Goal: Task Accomplishment & Management: Manage account settings

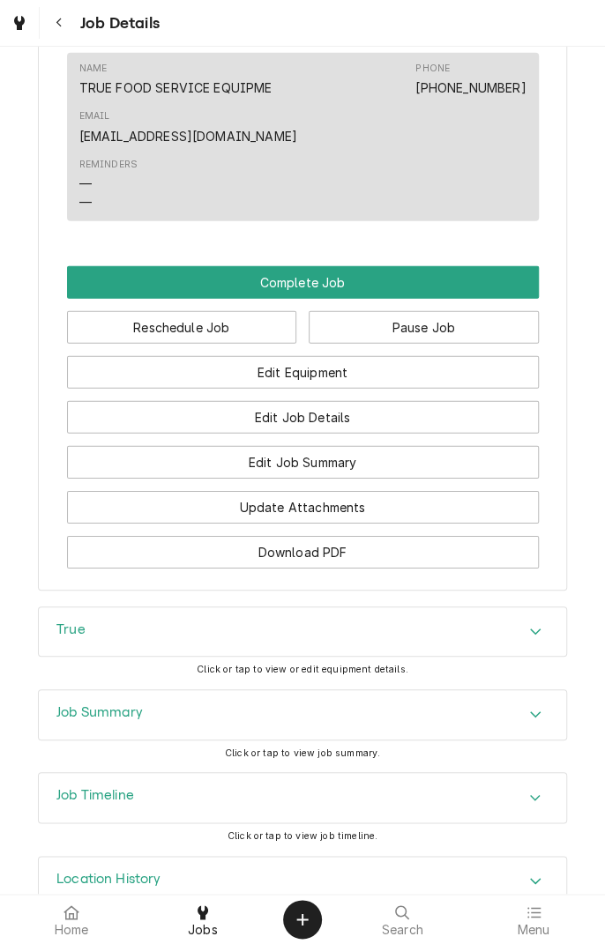
scroll to position [1485, 0]
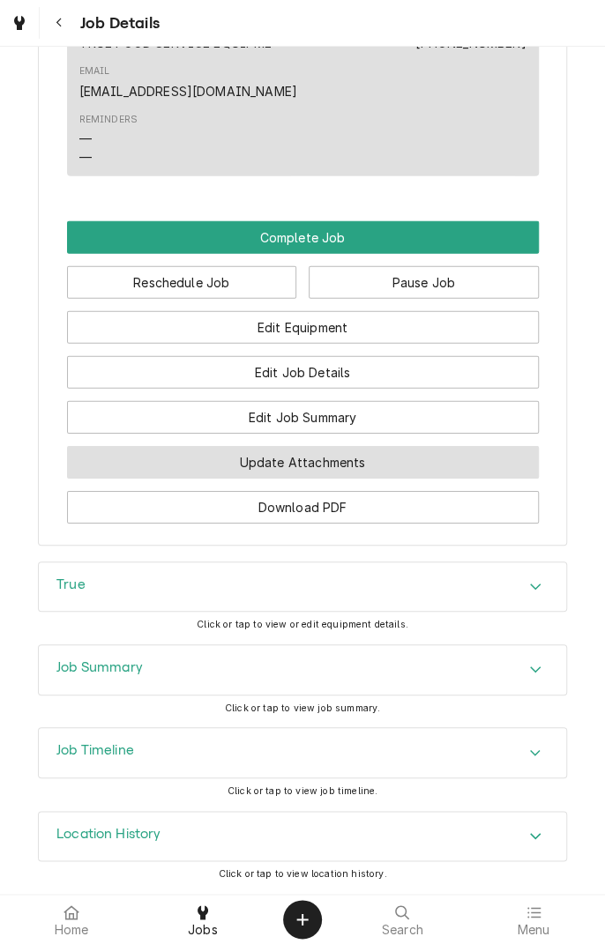
click at [368, 466] on button "Update Attachments" at bounding box center [303, 462] width 472 height 33
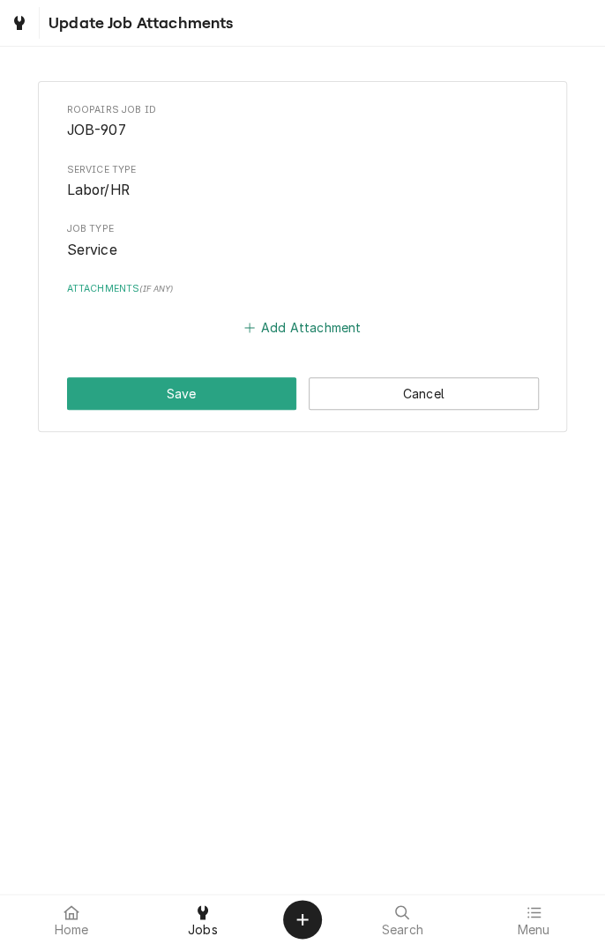
click at [295, 322] on button "Add Attachment" at bounding box center [302, 328] width 123 height 25
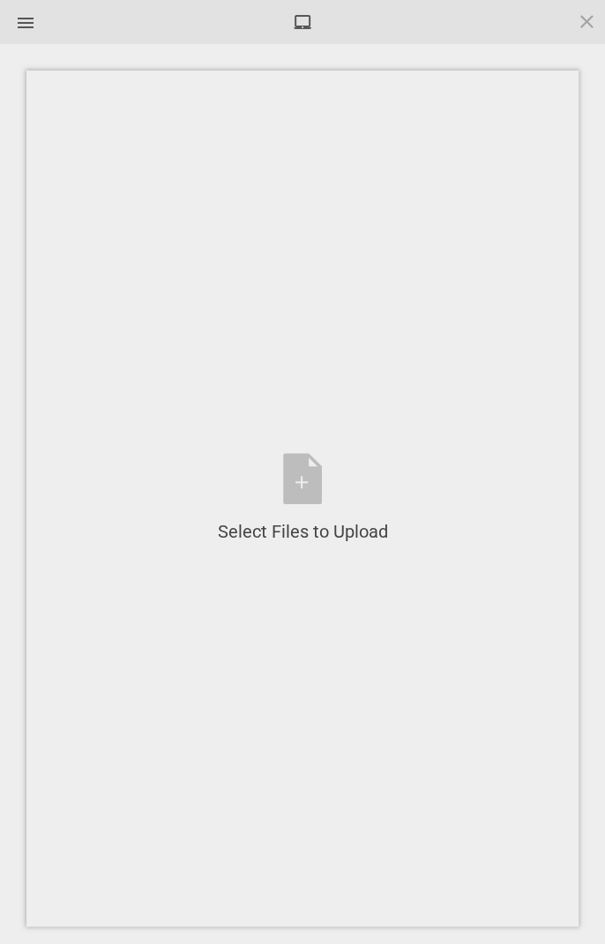
click at [309, 470] on div "Select Files to Upload or Drag and Drop, Copy and Paste Files" at bounding box center [303, 498] width 170 height 91
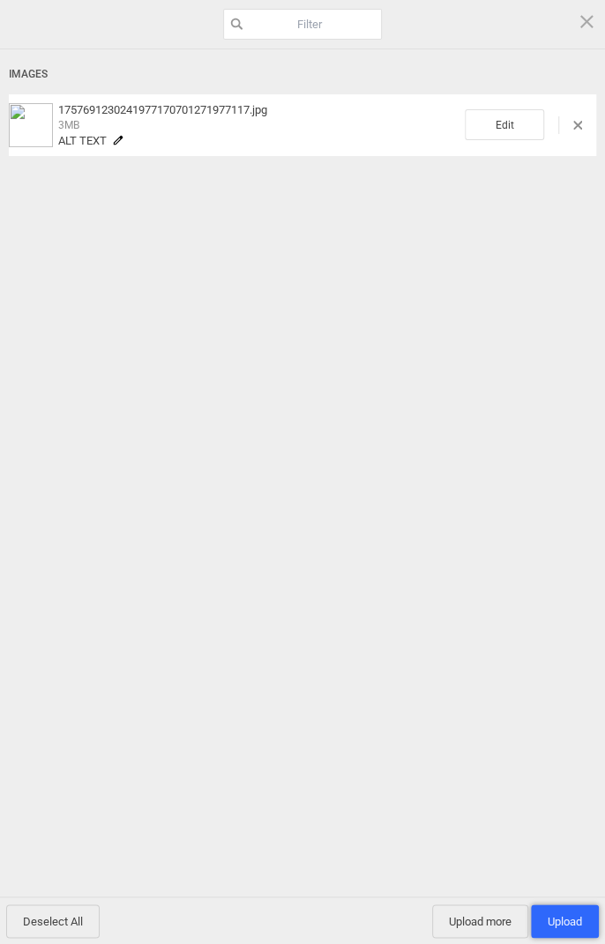
click at [571, 922] on span "Upload 1" at bounding box center [565, 921] width 34 height 13
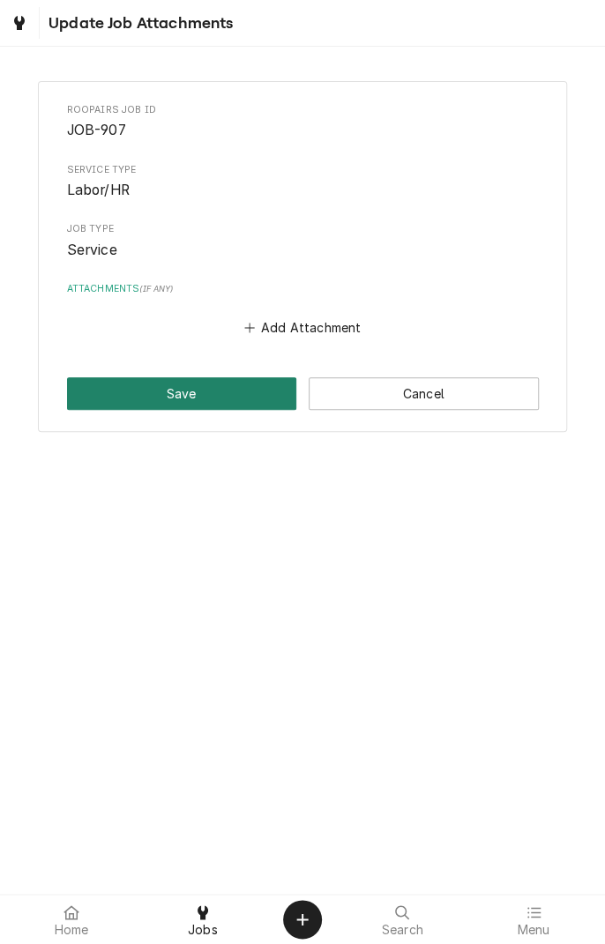
click at [204, 387] on button "Save" at bounding box center [182, 393] width 230 height 33
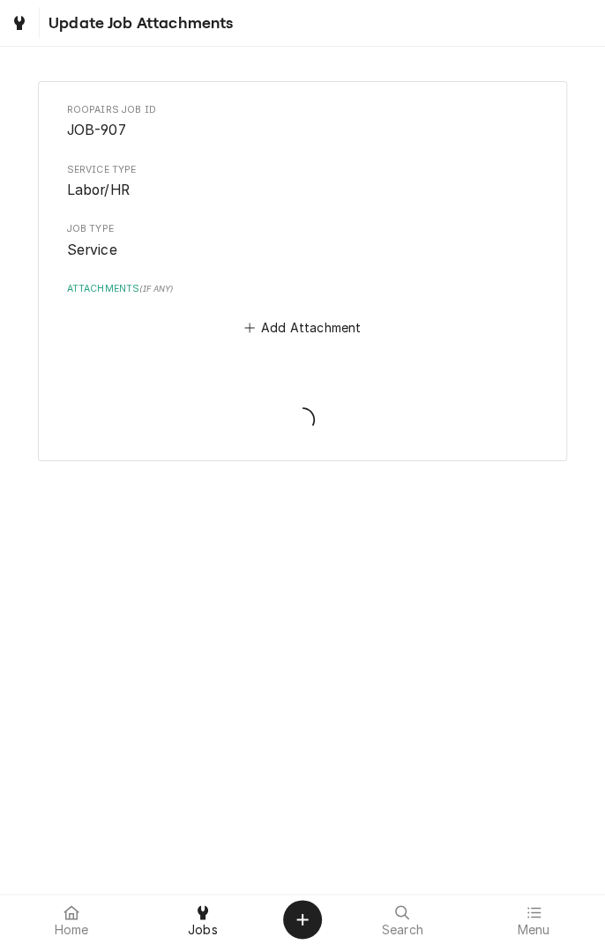
click at [199, 921] on div at bounding box center [202, 912] width 21 height 21
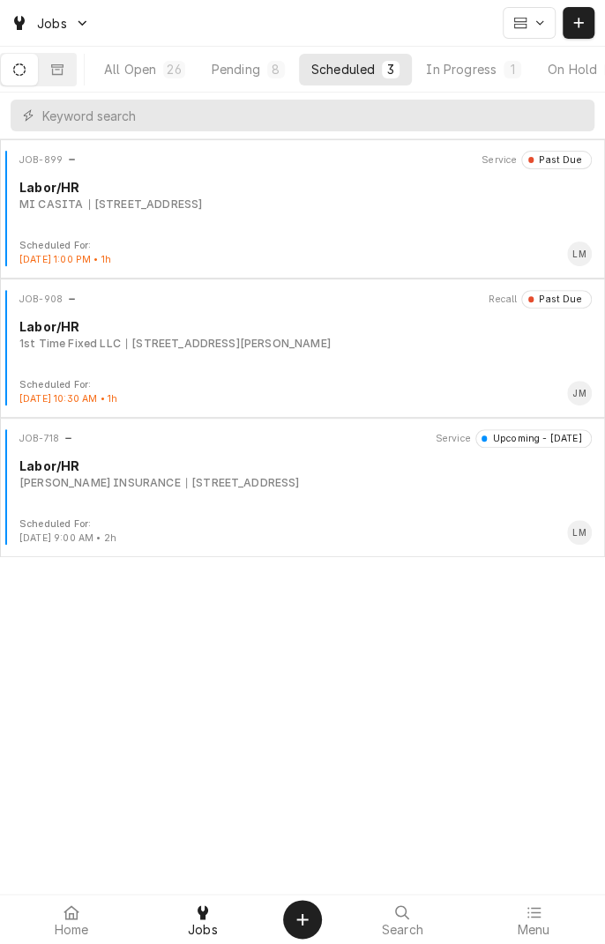
click at [4, 607] on div "JOB-899 Service Past Due Labor/HR MI CASITA 1604 Houston Hwy 1604 Houston Hwy, …" at bounding box center [302, 541] width 605 height 805
click at [493, 63] on div "In Progress" at bounding box center [461, 69] width 71 height 19
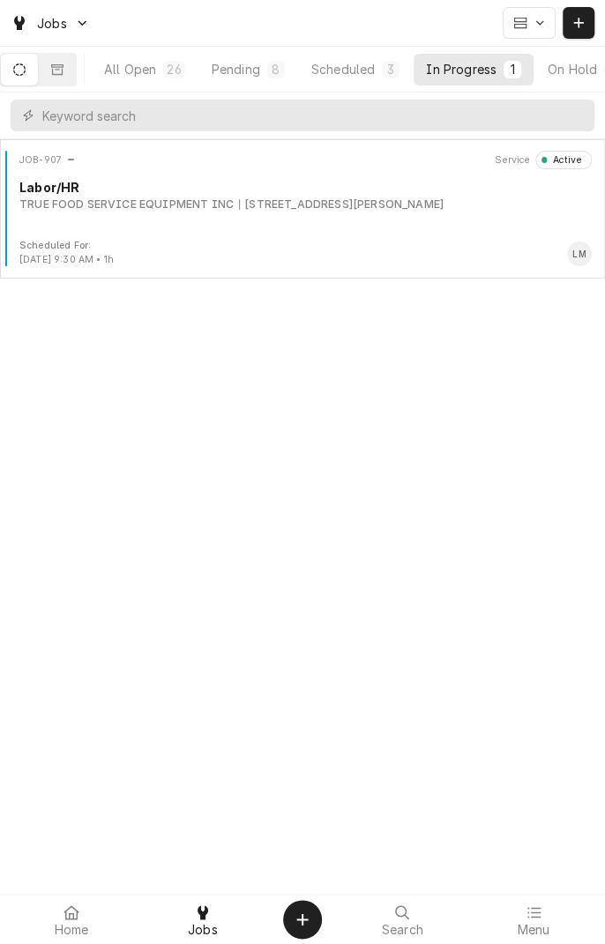
click at [351, 220] on div "JOB-907 Service Active Labor/HR TRUE FOOD SERVICE EQUIPMENT INC 55 Juniper Trl,…" at bounding box center [302, 195] width 591 height 88
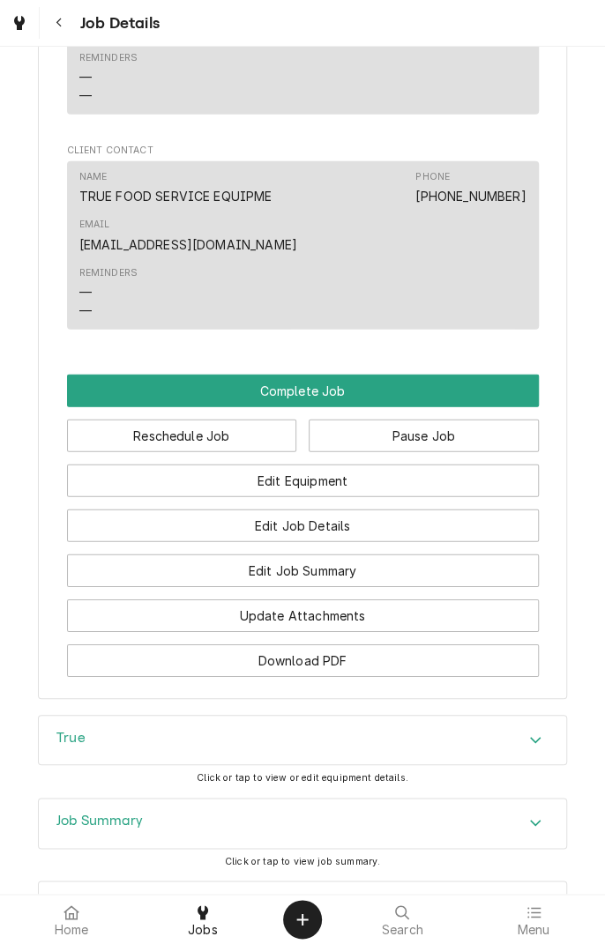
scroll to position [1320, 0]
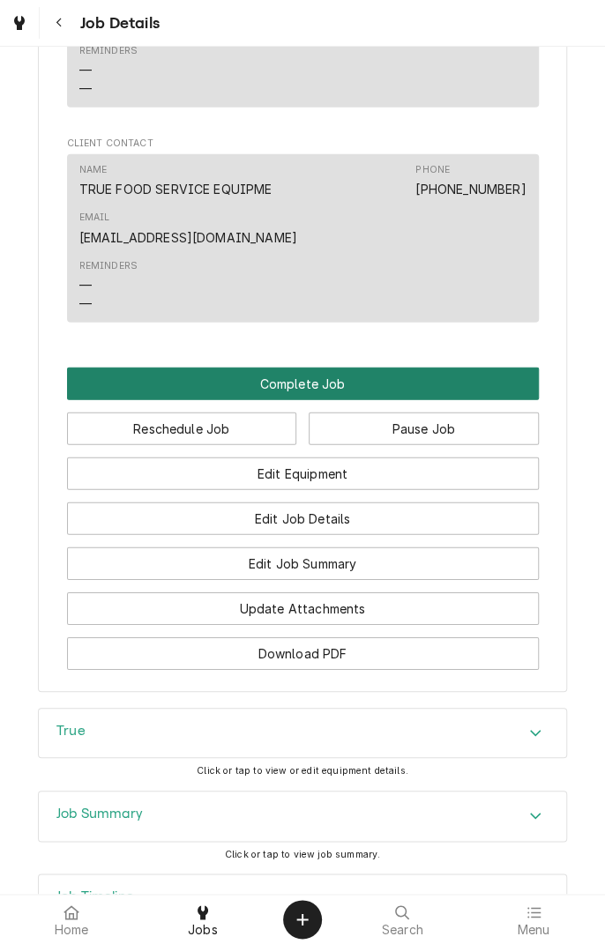
click at [324, 400] on button "Complete Job" at bounding box center [303, 384] width 472 height 33
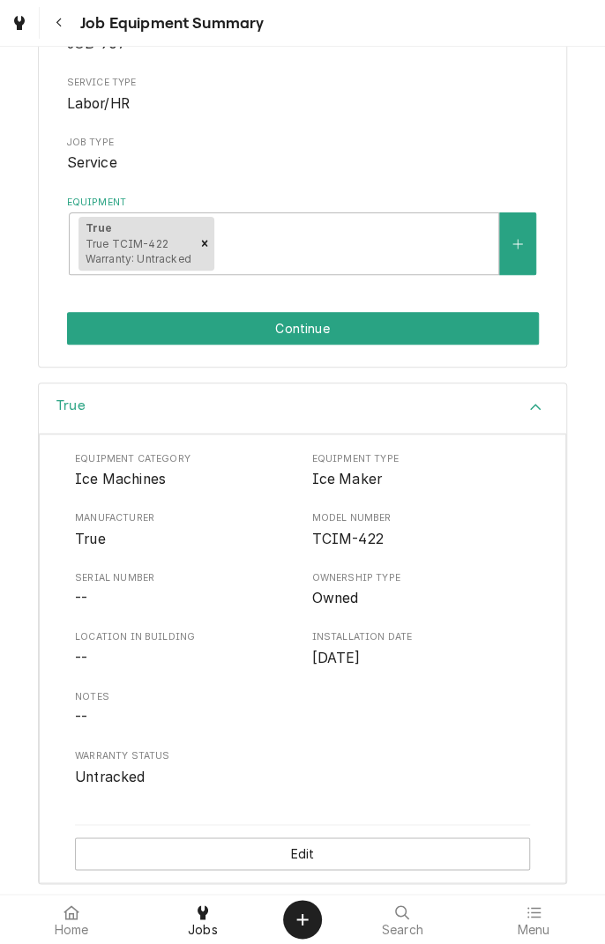
scroll to position [212, 0]
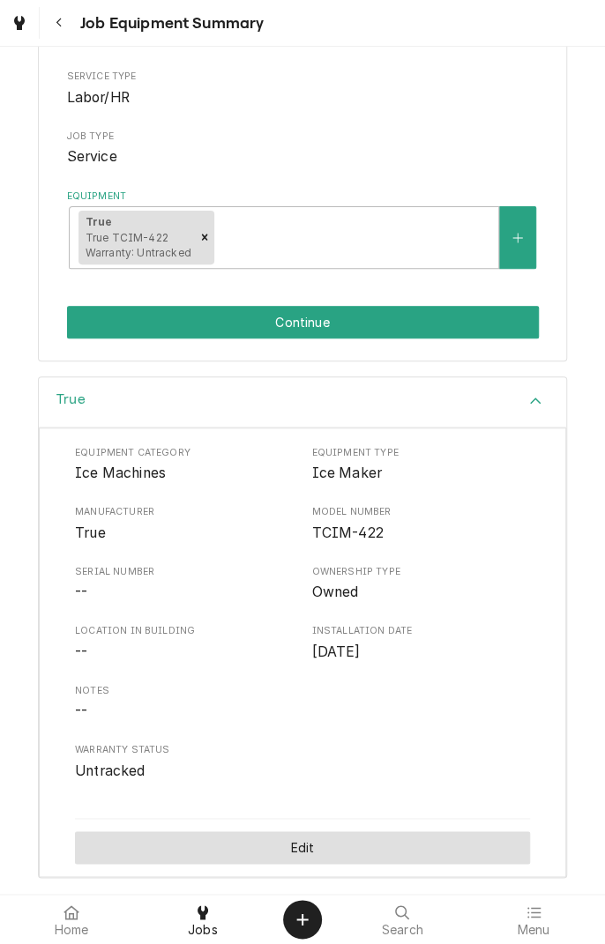
click at [323, 854] on button "Edit" at bounding box center [302, 847] width 455 height 33
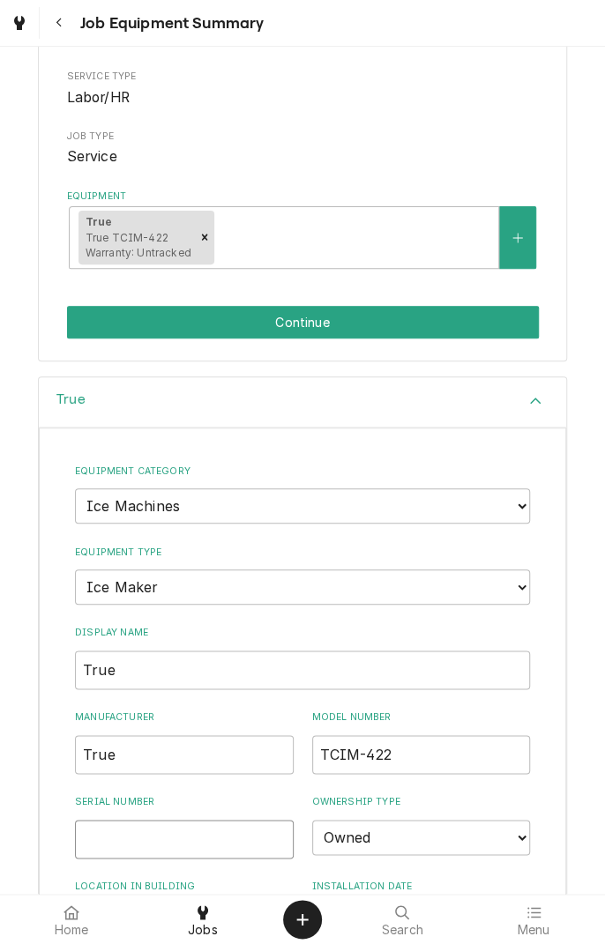
click at [223, 840] on input "Serial Number" at bounding box center [184, 839] width 219 height 39
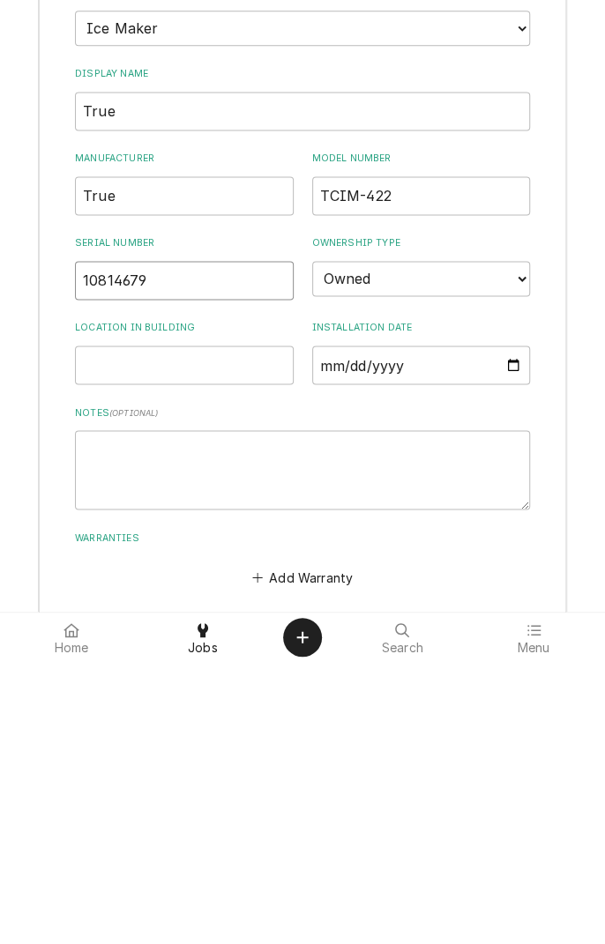
scroll to position [577, 0]
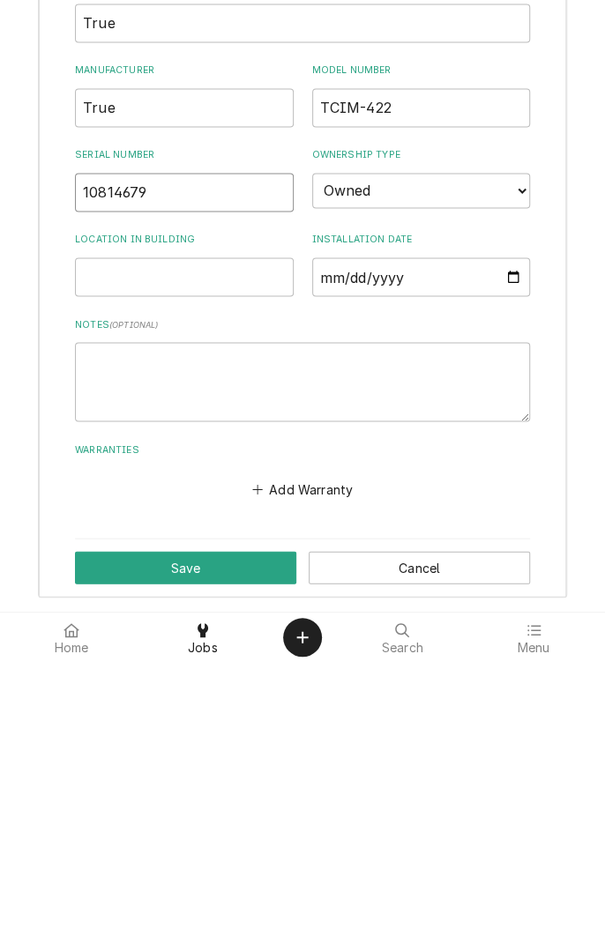
type input "10814679"
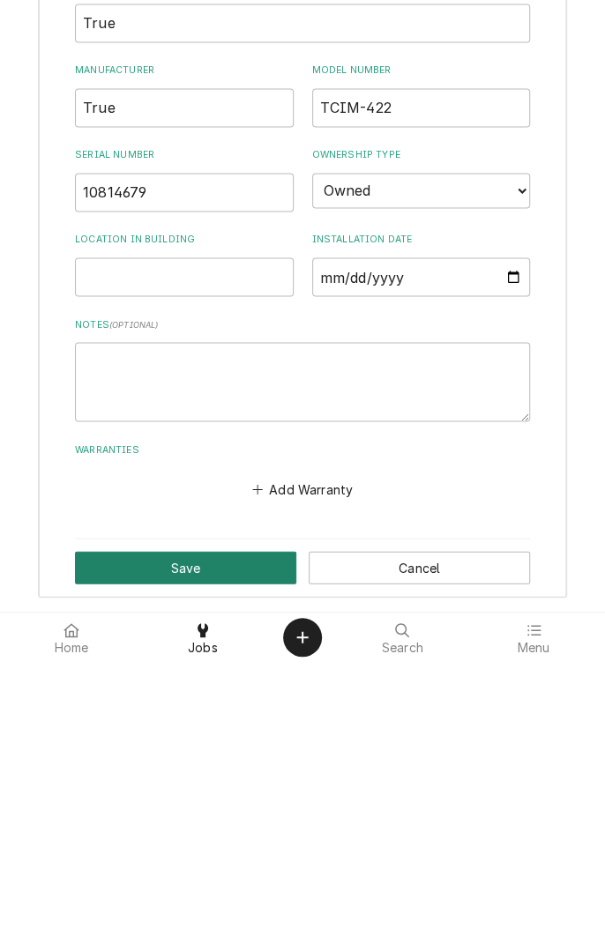
click at [209, 850] on button "Save" at bounding box center [185, 849] width 221 height 33
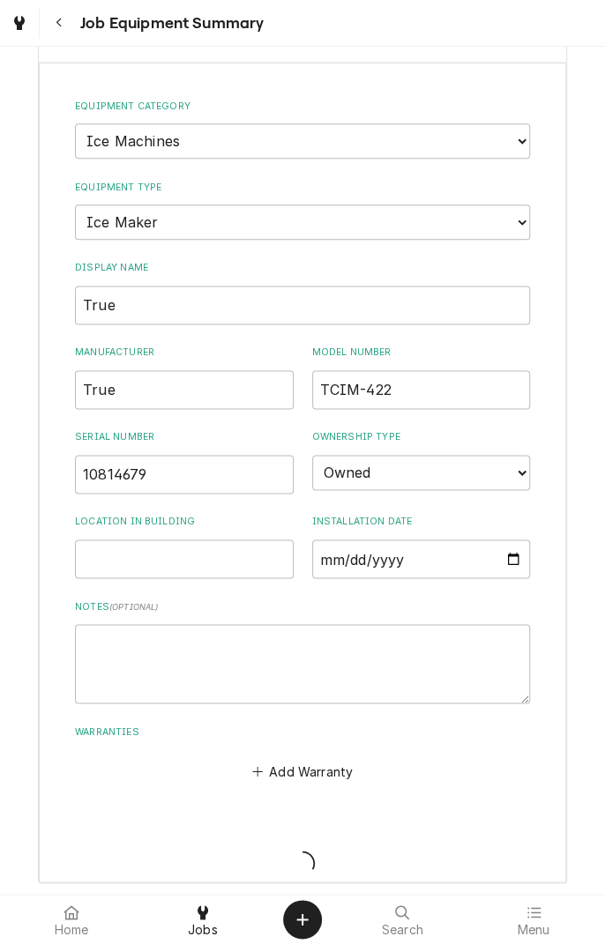
scroll to position [212, 0]
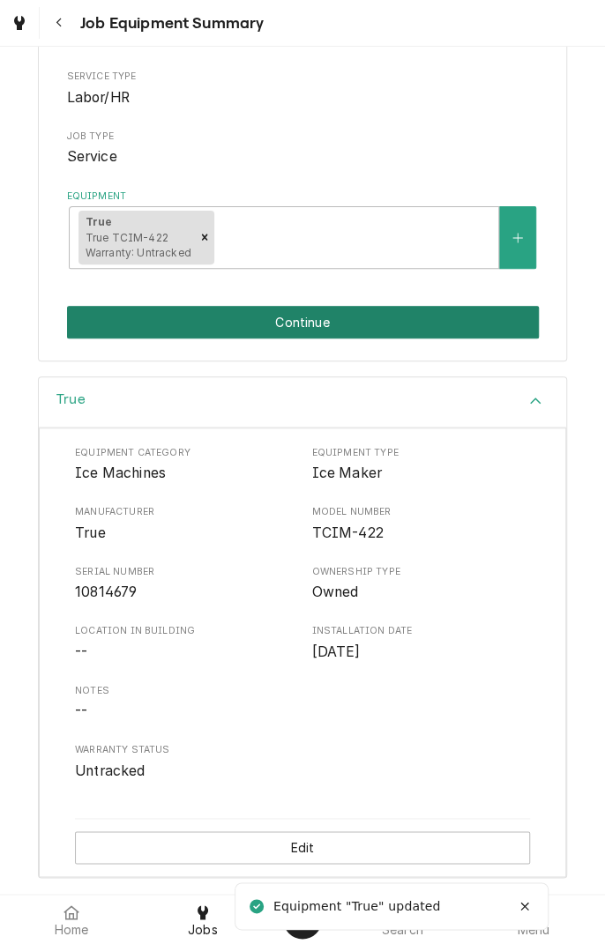
click at [324, 322] on button "Continue" at bounding box center [303, 322] width 472 height 33
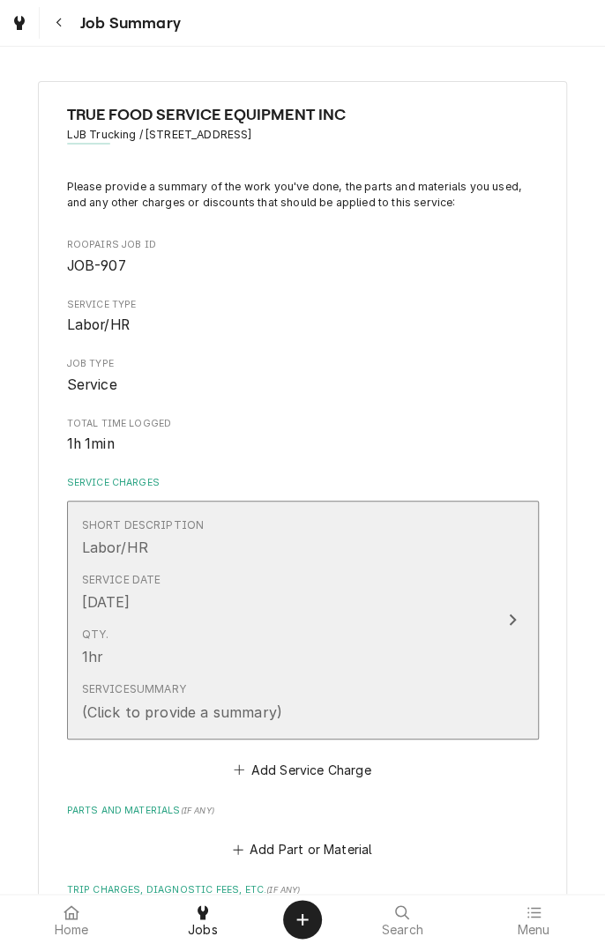
click at [494, 629] on button "Short Description Labor/HR Service Date [DATE] Qty. 1hr Service Summary (Click …" at bounding box center [303, 620] width 472 height 239
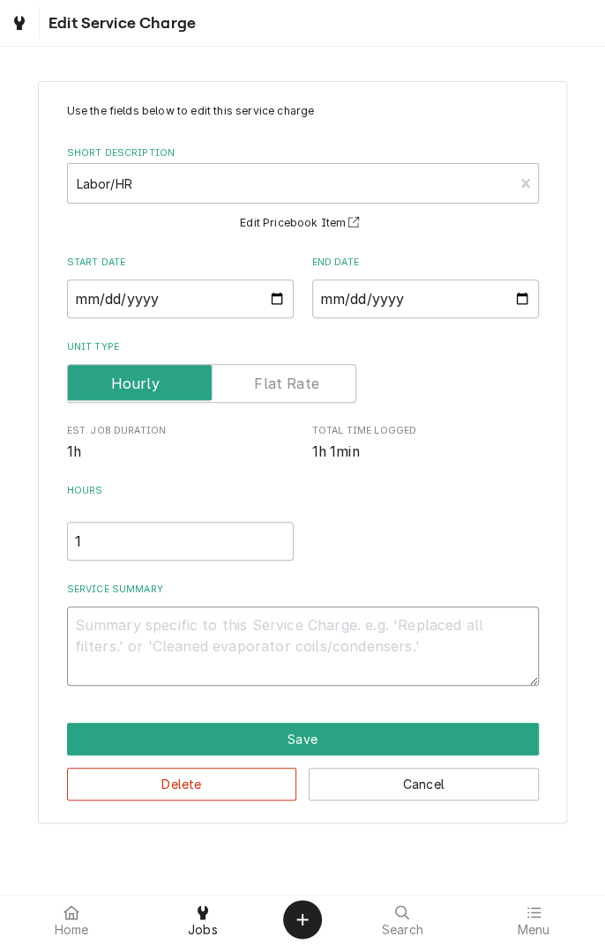
click at [258, 625] on textarea "Service Summary" at bounding box center [303, 646] width 472 height 79
type textarea "x"
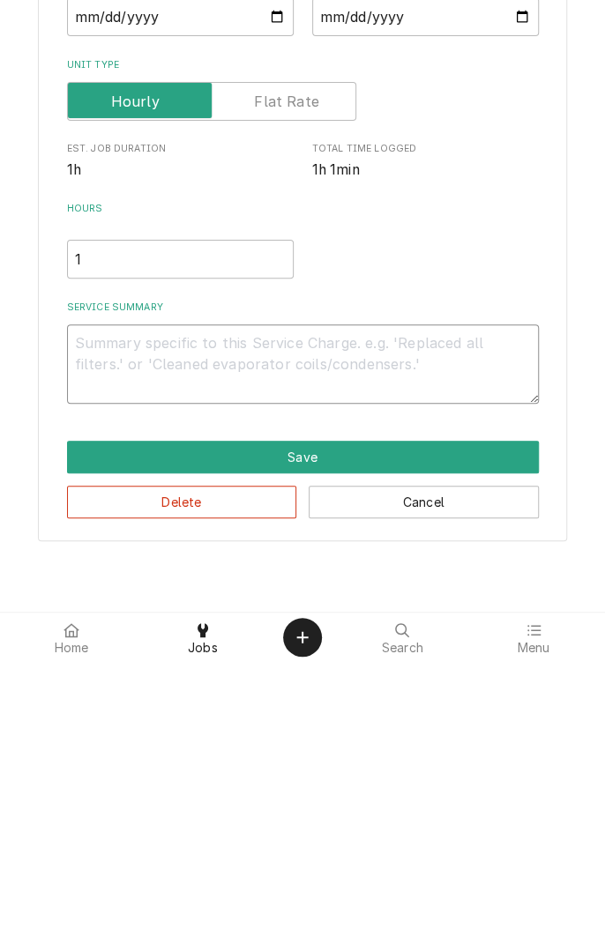
type textarea "D"
type textarea "x"
type textarea "Di"
type textarea "x"
type textarea "Dia"
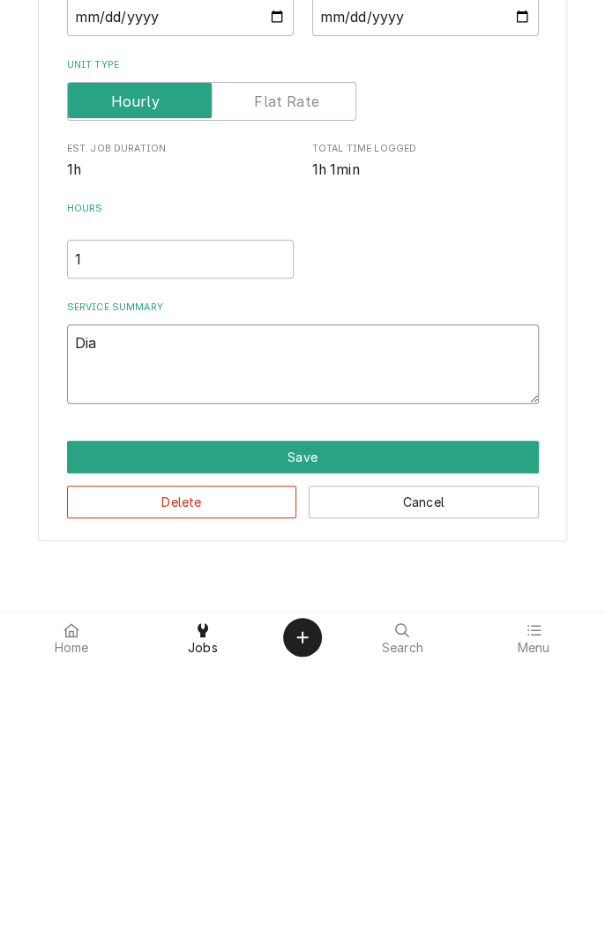
type textarea "x"
type textarea "Diag"
type textarea "x"
type textarea "Diagn"
type textarea "x"
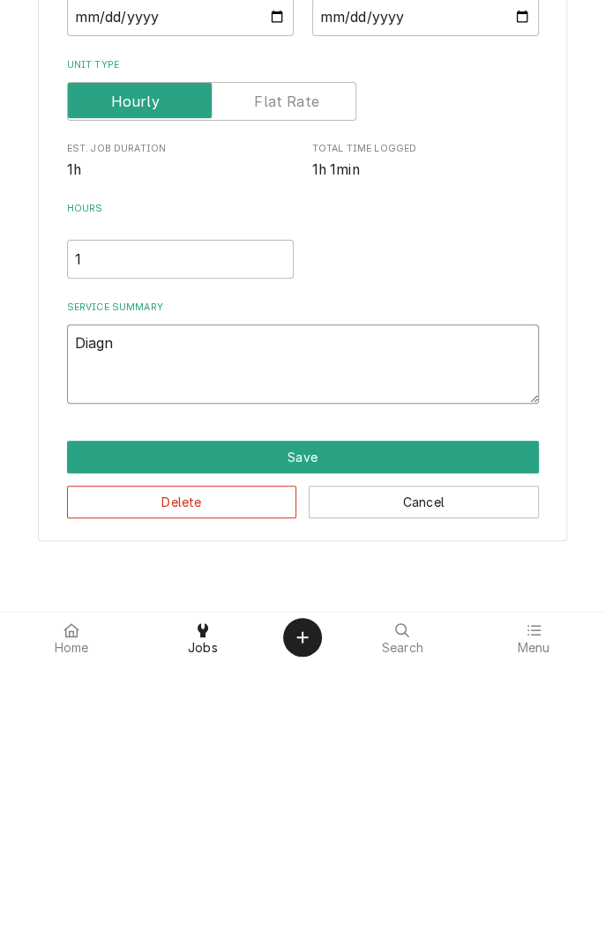
type textarea "Diagno"
type textarea "x"
type textarea "Diagnos"
type textarea "x"
type textarea "Diagnose"
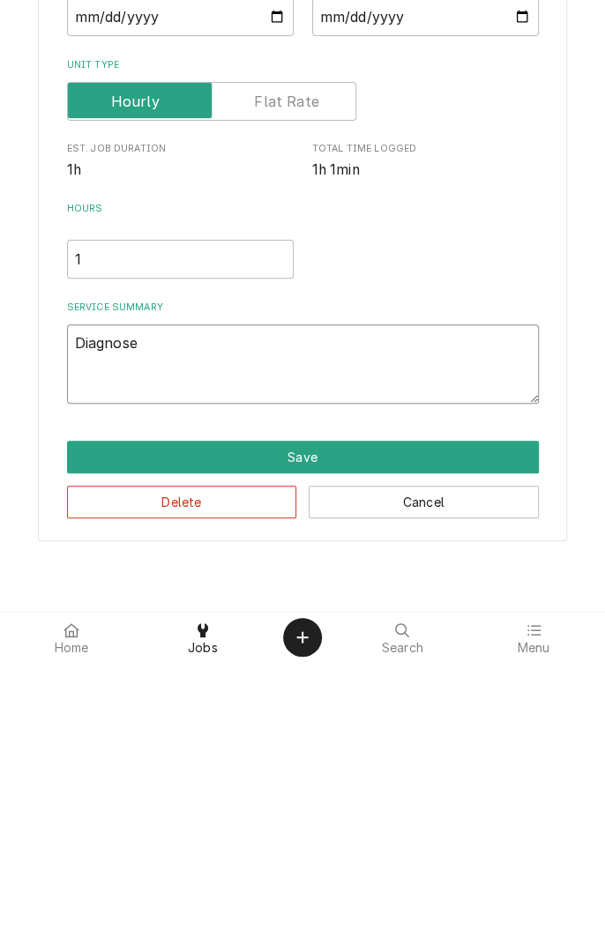
type textarea "x"
type textarea "Diagnosed"
type textarea "x"
type textarea "Diagnosed"
type textarea "x"
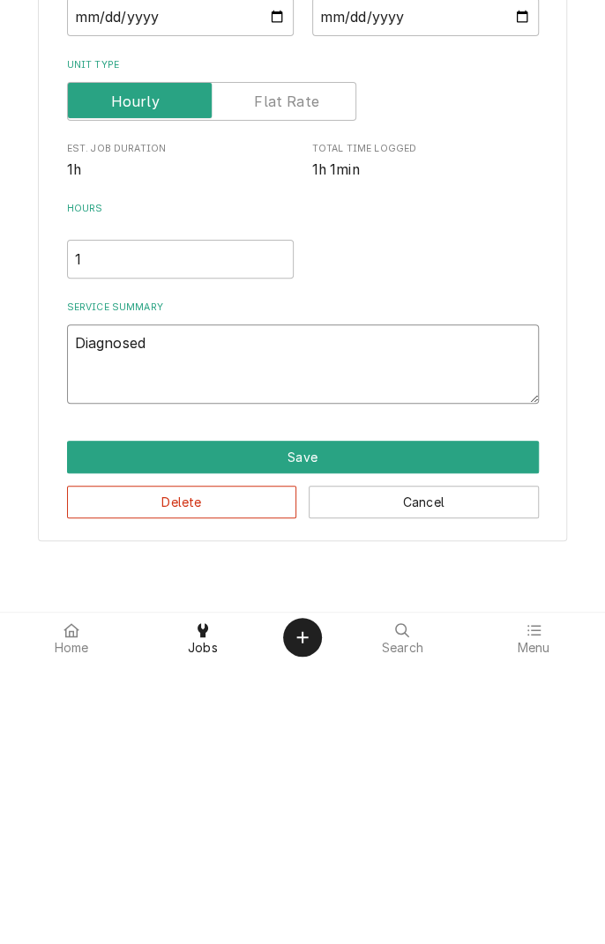
type textarea "Diagnosed i"
type textarea "x"
type textarea "Diagnosed ic"
type textarea "x"
type textarea "Diagnosed ice"
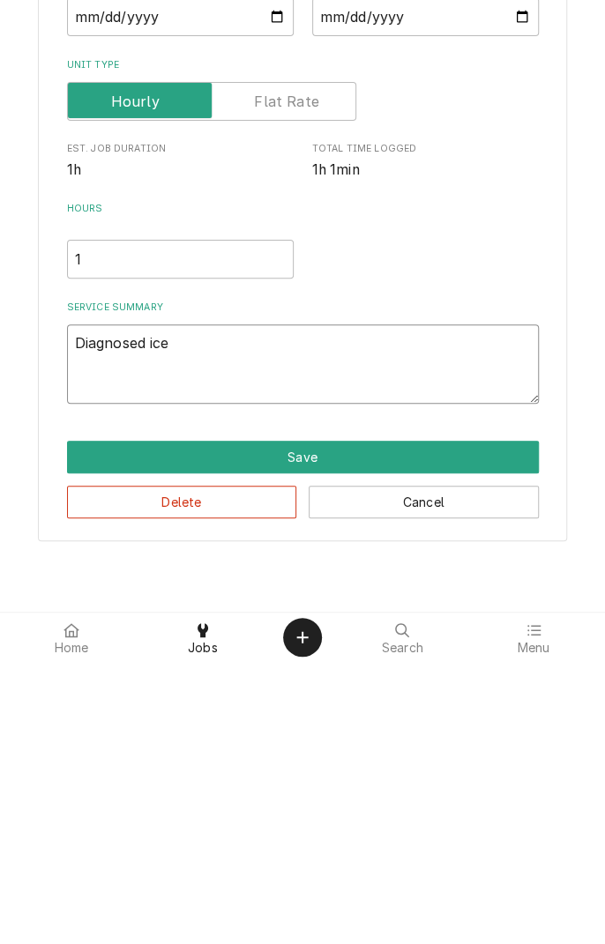
type textarea "x"
type textarea "Diagnosed ice"
type textarea "x"
type textarea "Diagnosed ice m"
type textarea "x"
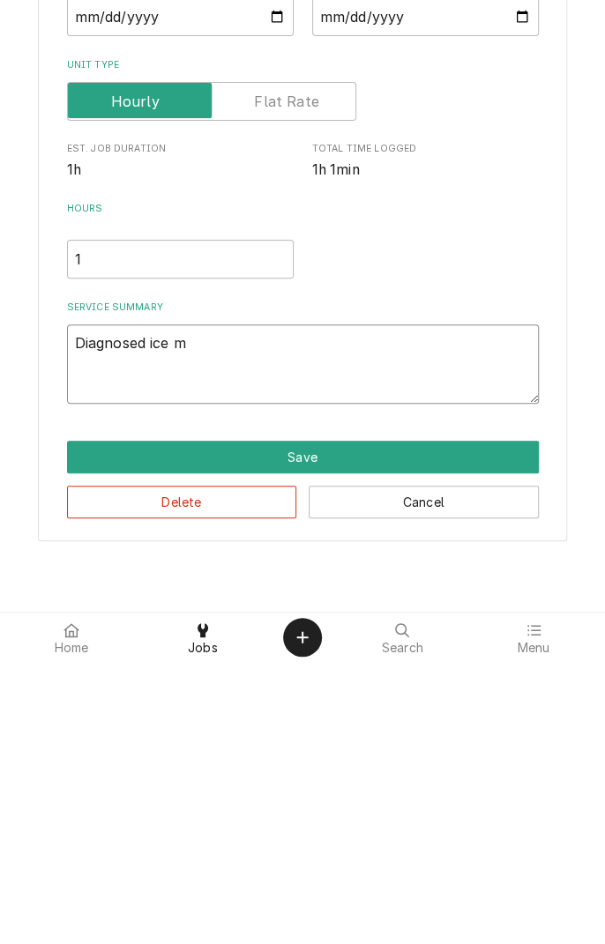
type textarea "Diagnosed ice ma"
type textarea "x"
type textarea "Diagnosed ice mac"
type textarea "x"
type textarea "Diagnosed ice mach"
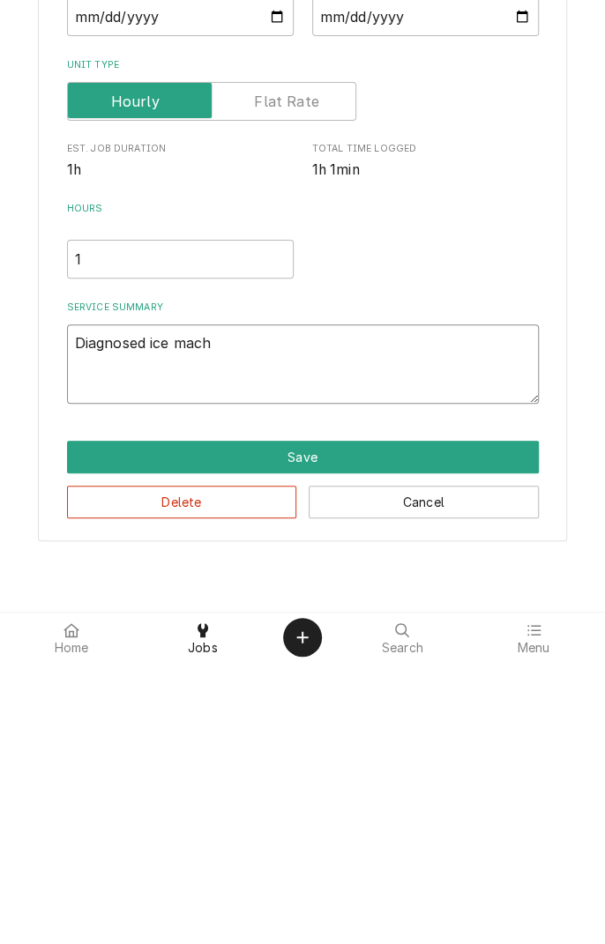
type textarea "x"
type textarea "Diagnosed ice machi"
type textarea "x"
type textarea "Diagnosed ice machin"
type textarea "x"
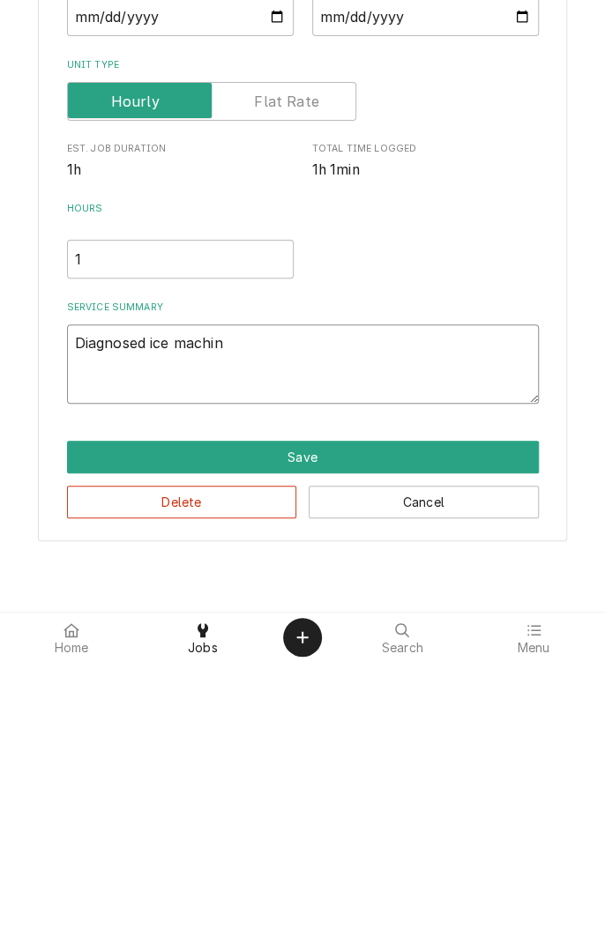
type textarea "Diagnosed ice machine"
type textarea "x"
type textarea "Diagnosed ice machine."
type textarea "x"
type textarea "Diagnosed ice machine."
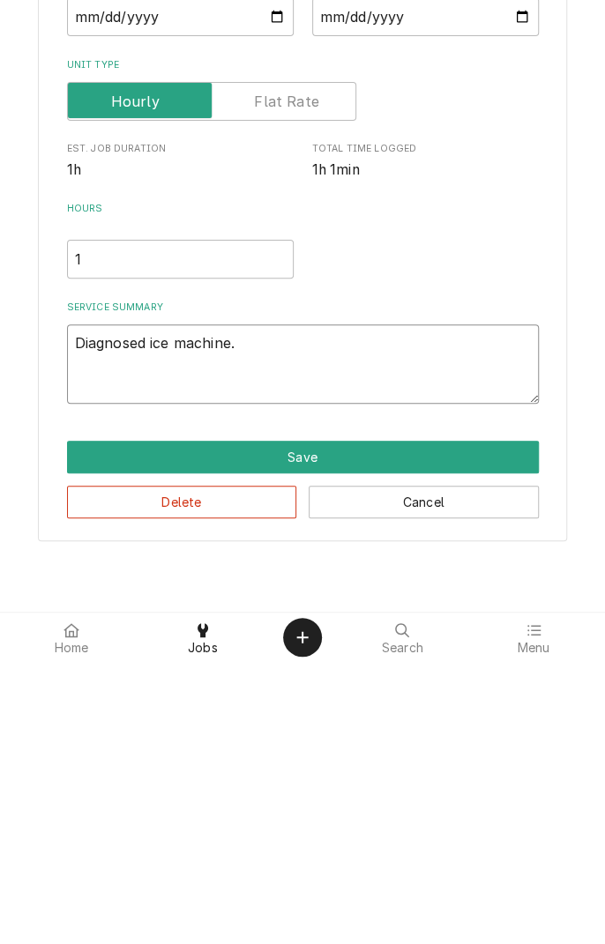
type textarea "x"
type textarea "Diagnosed ice machine. C"
type textarea "x"
type textarea "Diagnosed ice machine. Ch"
type textarea "x"
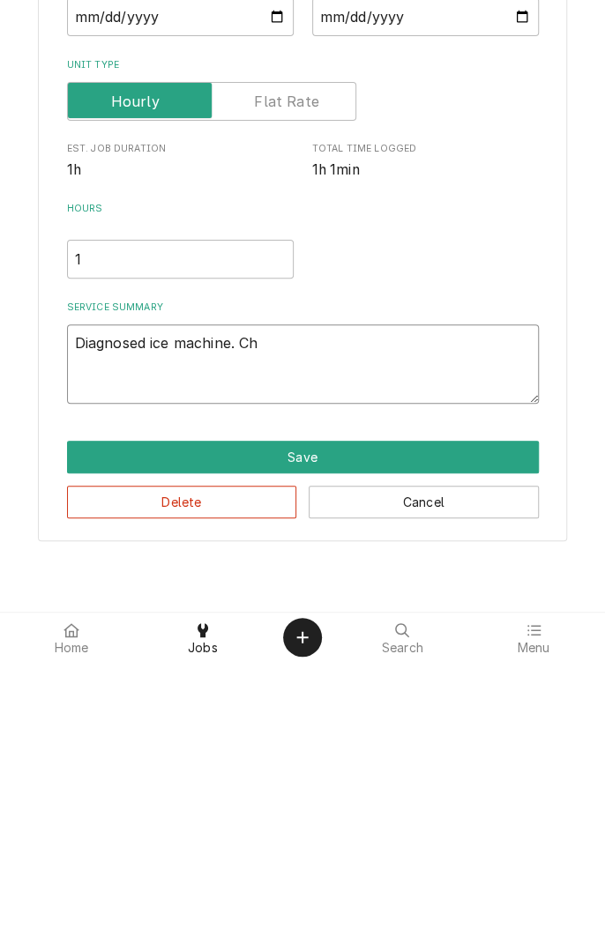
type textarea "Diagnosed ice machine. Cha"
type textarea "x"
type textarea "Diagnosed ice machine. Chan"
type textarea "x"
type textarea "Diagnosed ice machine. Chang"
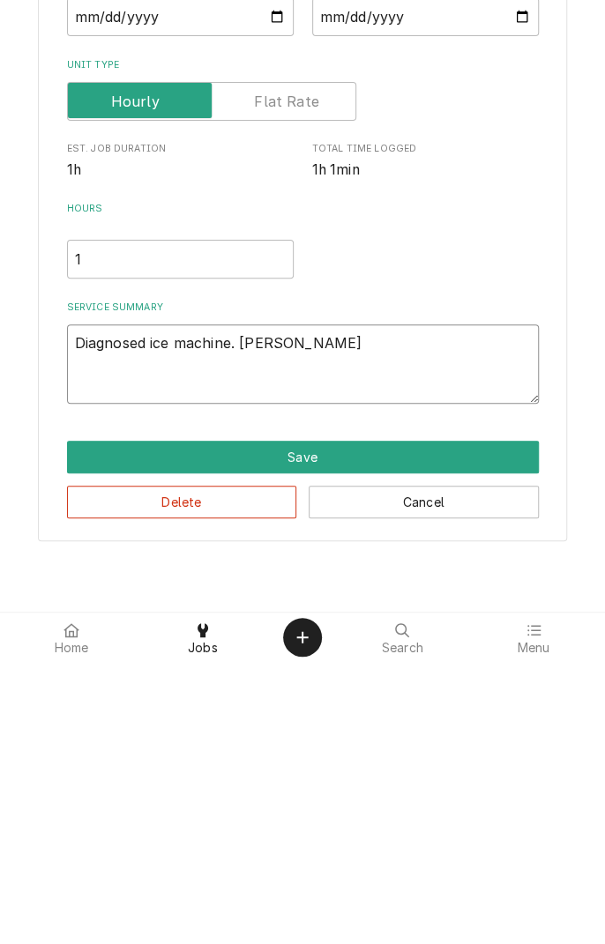
type textarea "x"
type textarea "Diagnosed ice machine. Change"
type textarea "x"
type textarea "Diagnosed ice machine. Change"
type textarea "x"
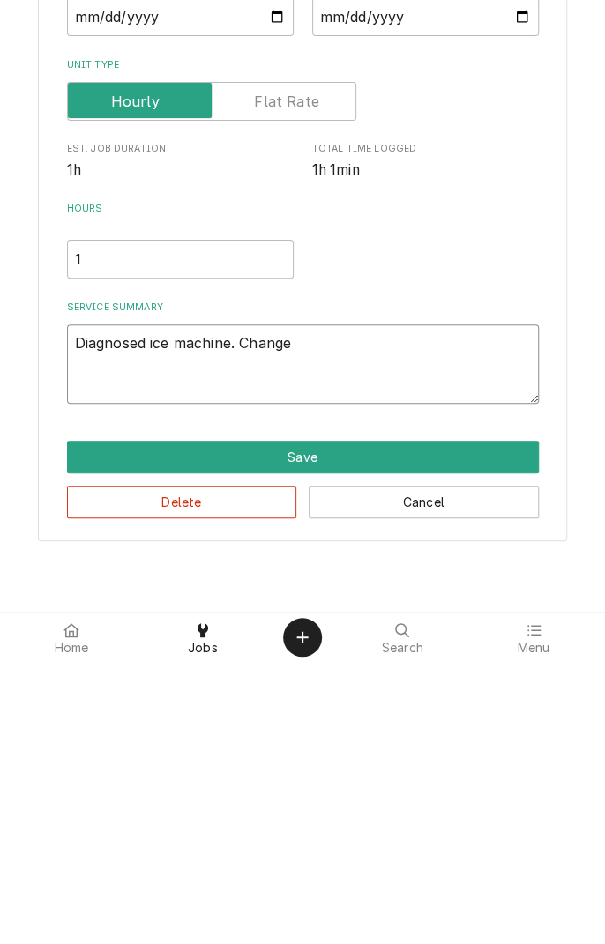
type textarea "Diagnosed ice machine. Change f"
type textarea "x"
type textarea "Diagnosed ice machine. Change fi"
type textarea "x"
type textarea "Diagnosed ice machine. Change fil"
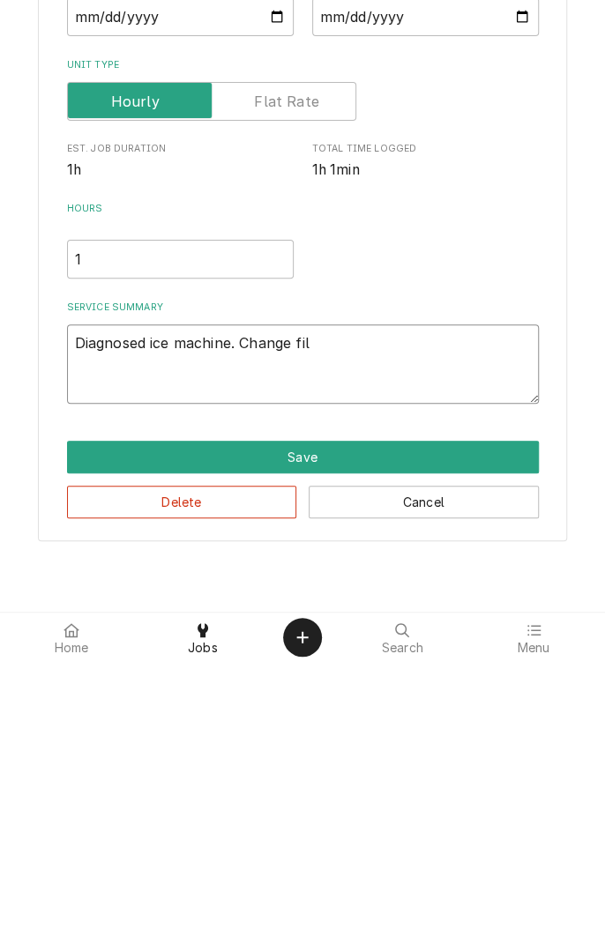
type textarea "x"
type textarea "Diagnosed ice machine. Change filt"
type textarea "x"
type textarea "Diagnosed ice machine. Change filte"
type textarea "x"
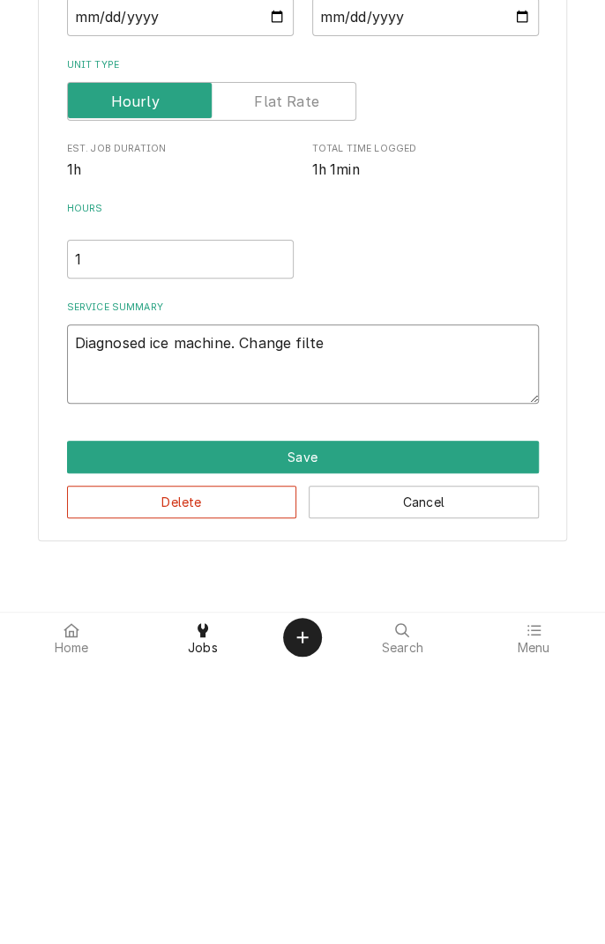
type textarea "Diagnosed ice machine. Change filter"
type textarea "x"
type textarea "Diagnosed ice machine. Change filter."
type textarea "x"
type textarea "Diagnosed ice machine. Change filter."
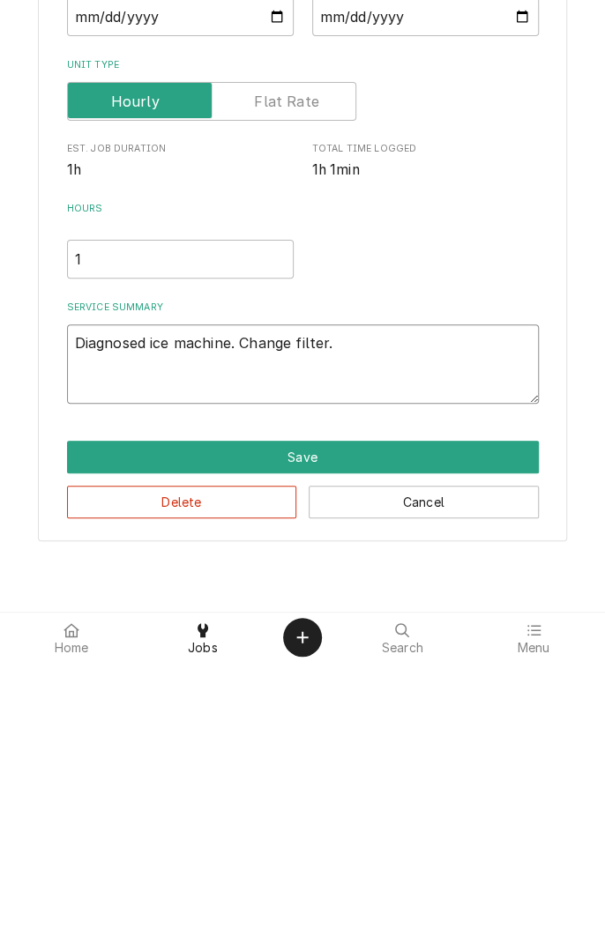
type textarea "x"
type textarea "Diagnosed ice machine. Change filter. D"
type textarea "x"
type textarea "Diagnosed ice machine. Change filter. Dr"
type textarea "x"
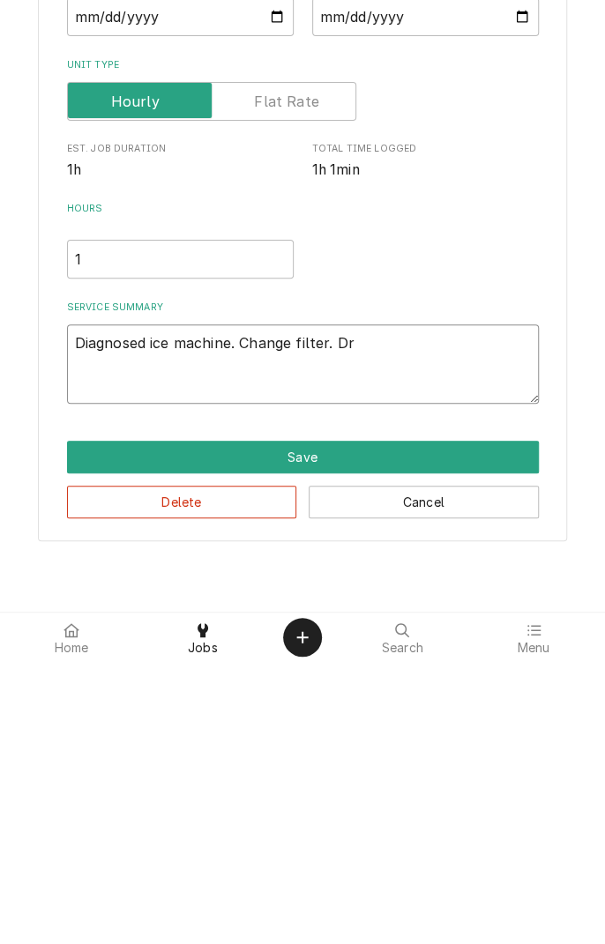
type textarea "Diagnosed ice machine. Change filter. Dra"
type textarea "x"
type textarea "Diagnosed ice machine. Change filter. Drai"
type textarea "x"
type textarea "Diagnosed ice machine. Change filter. Drain"
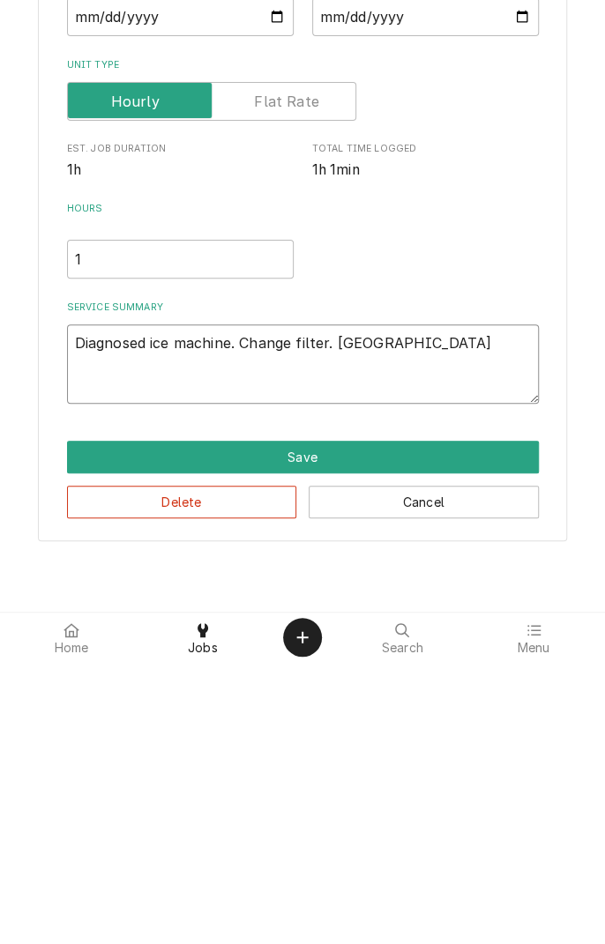
type textarea "x"
type textarea "Diagnosed ice machine. Change filter. Drain"
type textarea "x"
type textarea "Diagnosed ice machine. Change filter. Drain p"
type textarea "x"
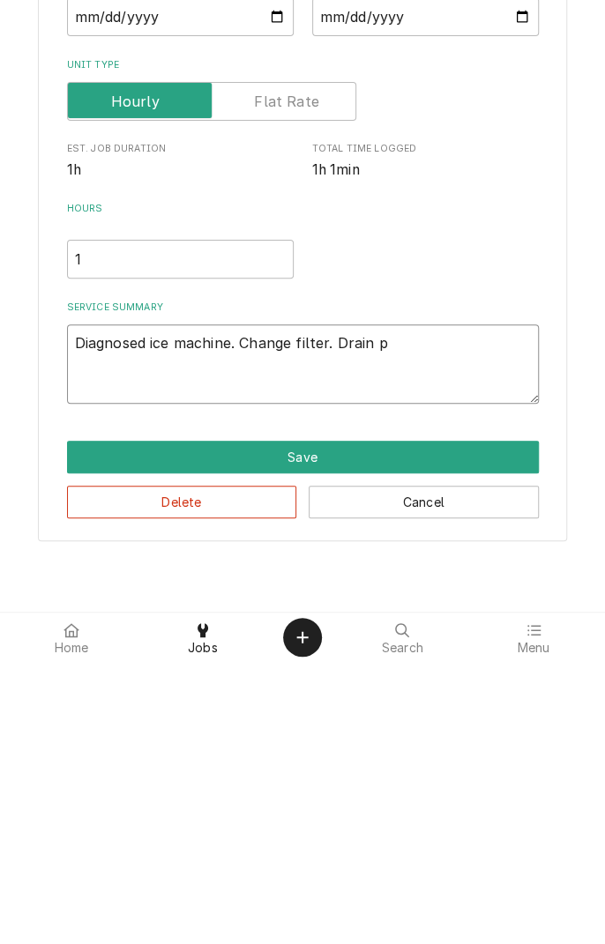
type textarea "Diagnosed ice machine. Change filter. Drain pi"
type textarea "x"
type textarea "Diagnosed ice machine. Change filter. Drain pip"
type textarea "x"
type textarea "Diagnosed ice machine. Change filter. Drain pipi"
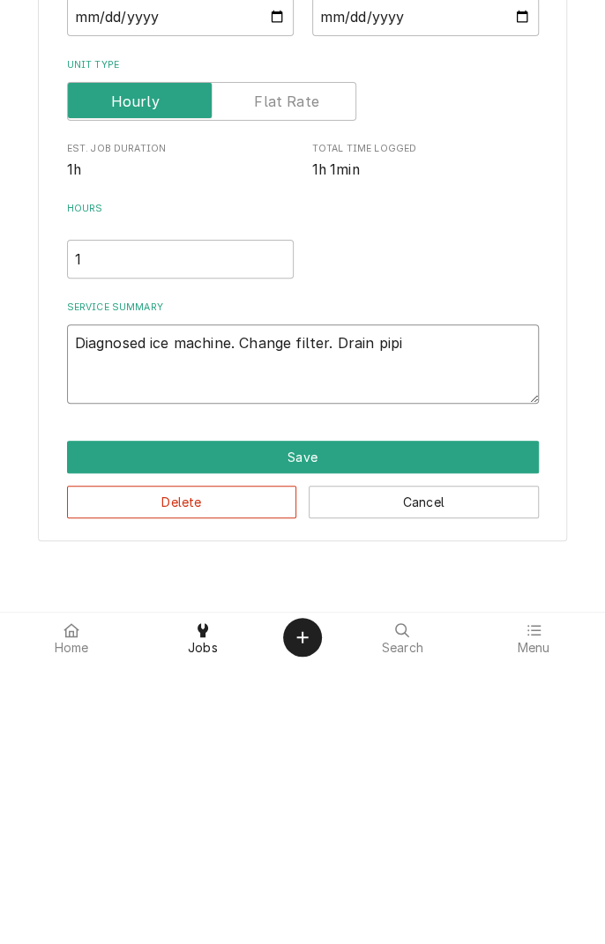
type textarea "x"
type textarea "Diagnosed ice machine. Change filter. Drain pipin"
type textarea "x"
type textarea "Diagnosed ice machine. Change filter. Drain piping"
type textarea "x"
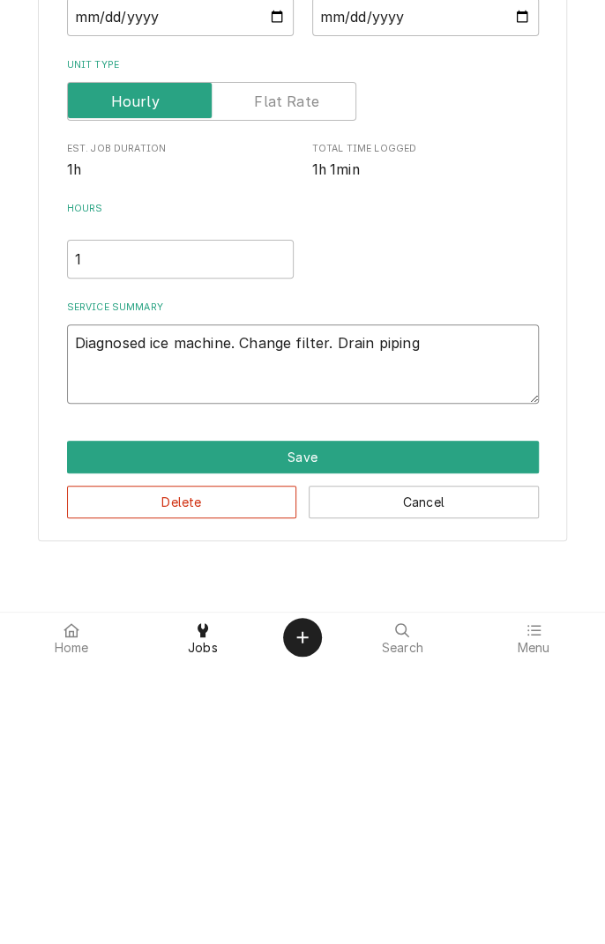
type textarea "Diagnosed ice machine. Change filter. Drain piping"
type textarea "x"
type textarea "Diagnosed ice machine. Change filter. Drain piping o"
type textarea "x"
type textarea "Diagnosed ice machine. Change filter. Drain piping ou"
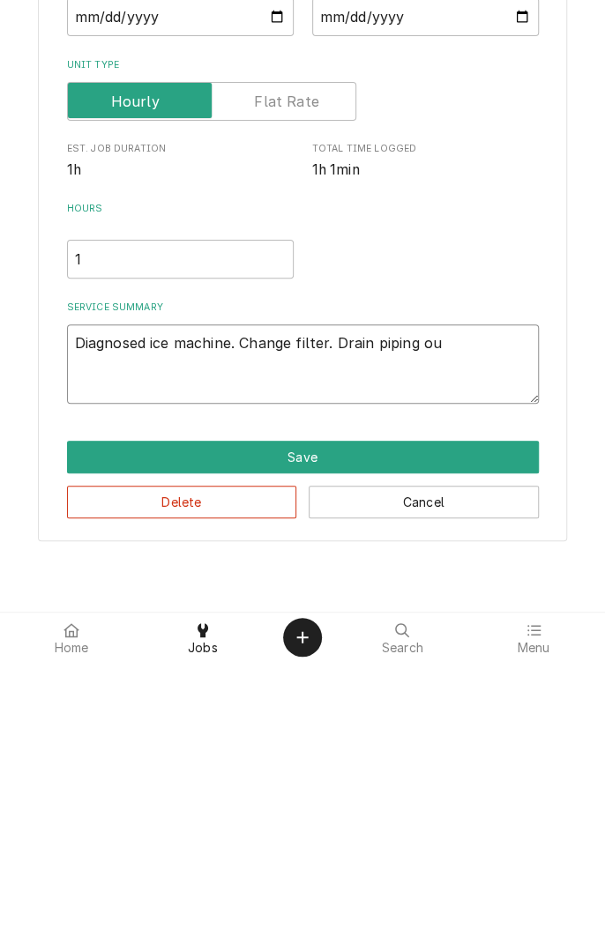
type textarea "x"
type textarea "Diagnosed ice machine. Change filter. Drain piping out"
type textarea "x"
type textarea "Diagnosed ice machine. Change filter. Drain piping out"
type textarea "x"
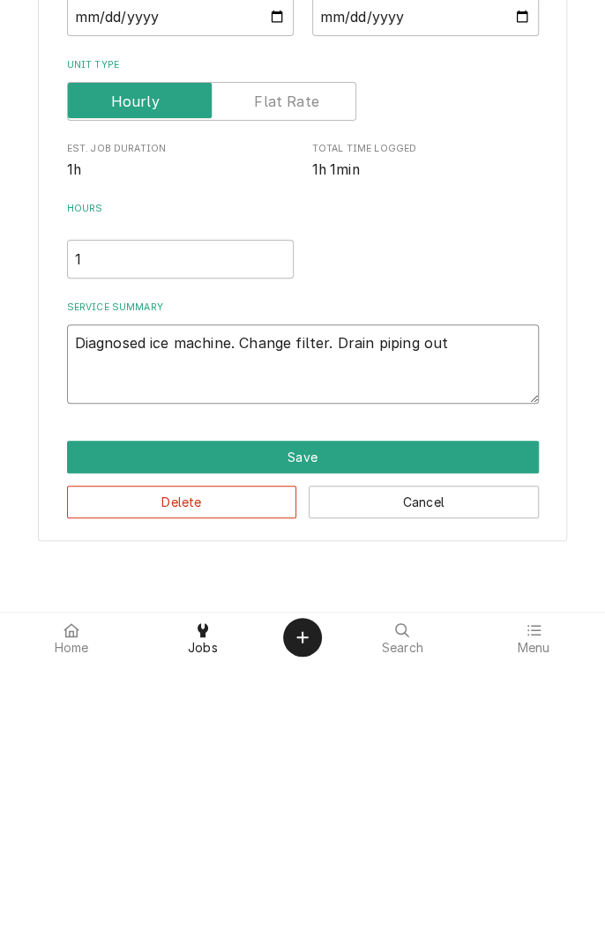
type textarea "Diagnosed ice machine. Change filter. Drain piping out i"
type textarea "x"
type textarea "Diagnosed ice machine. Change filter. Drain piping out in"
type textarea "x"
type textarea "Diagnosed ice machine. Change filter. Drain piping out ins"
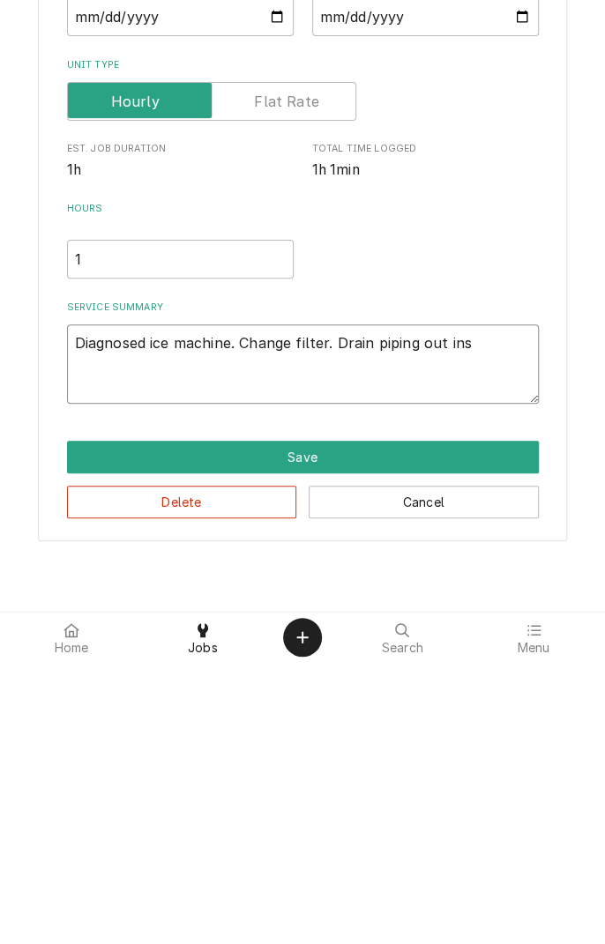
type textarea "x"
type textarea "Diagnosed ice machine. Change filter. Drain piping out inst"
type textarea "x"
type textarea "Diagnosed ice machine. Change filter. Drain piping out insta"
type textarea "x"
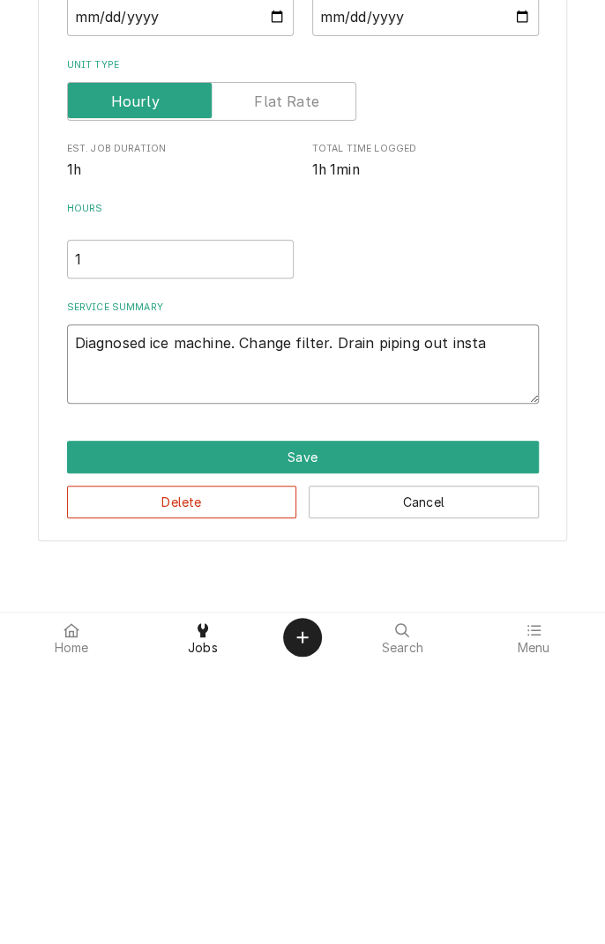
type textarea "Diagnosed ice machine. Change filter. Drain piping out installed"
type textarea "x"
type textarea "Diagnosed ice machine. Change filter. Drain piping out installed c"
type textarea "x"
type textarea "Diagnosed ice machine. Change filter. Drain piping out installed co"
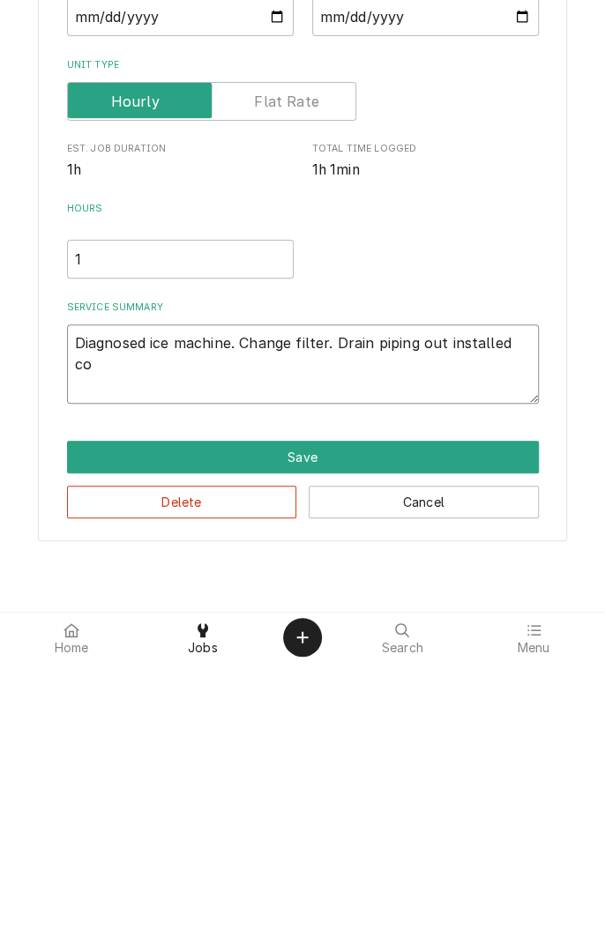
type textarea "x"
type textarea "Diagnosed ice machine. Change filter. Drain piping out installed cor"
type textarea "x"
type textarea "Diagnosed ice machine. Change filter. Drain piping out installed corr"
type textarea "x"
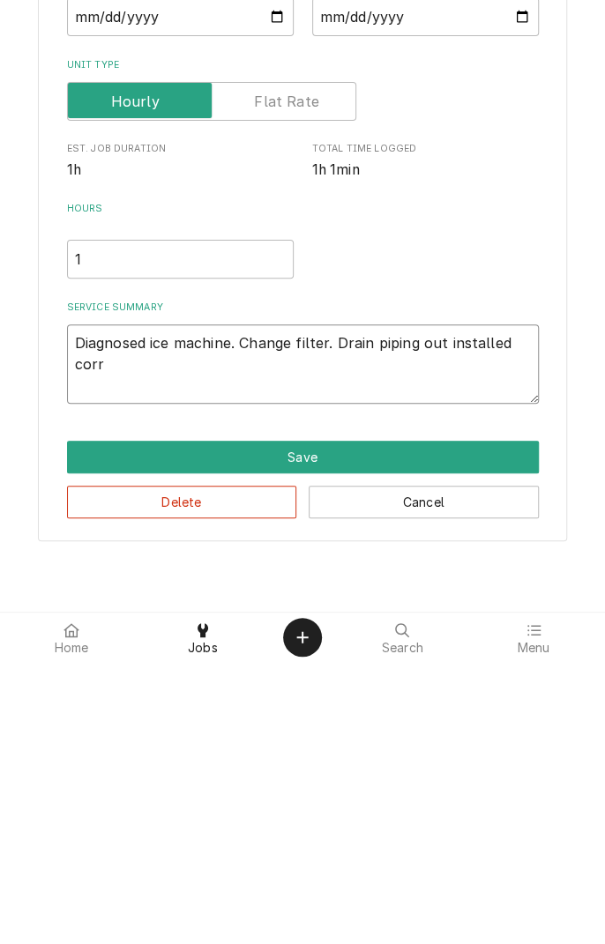
type textarea "Diagnosed ice machine. Change filter. Drain piping out installed correctly"
type textarea "x"
type textarea "Diagnosed ice machine. Change filter. Drain piping out installed correctly ("
type textarea "x"
type textarea "Diagnosed ice machine. Change filter. Drain piping out installed correctly ("
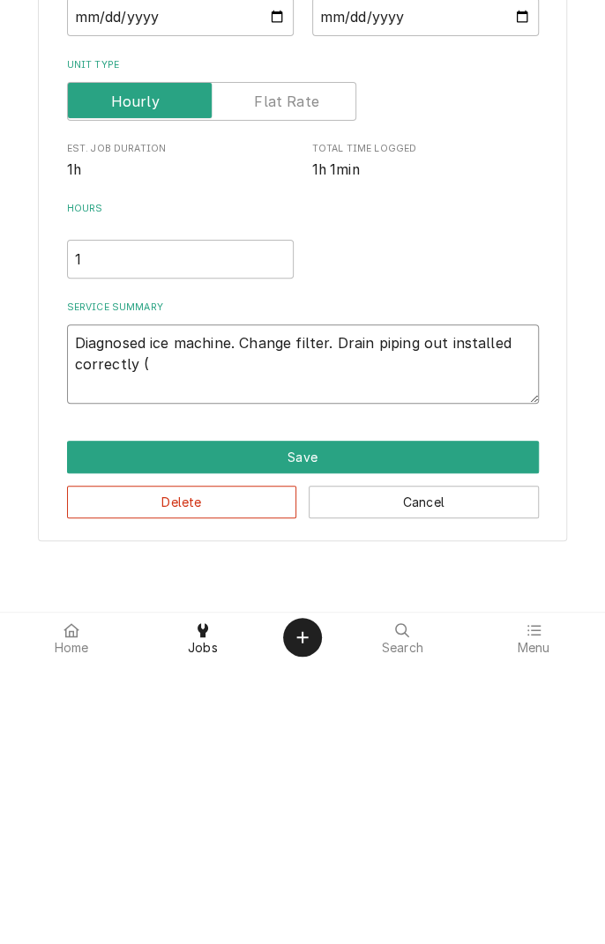
type textarea "x"
type textarea "Diagnosed ice machine. Change filter. Drain piping out installed correctly ( n"
type textarea "x"
type textarea "Diagnosed ice machine. Change filter. Drain piping out installed correctly ( no"
type textarea "x"
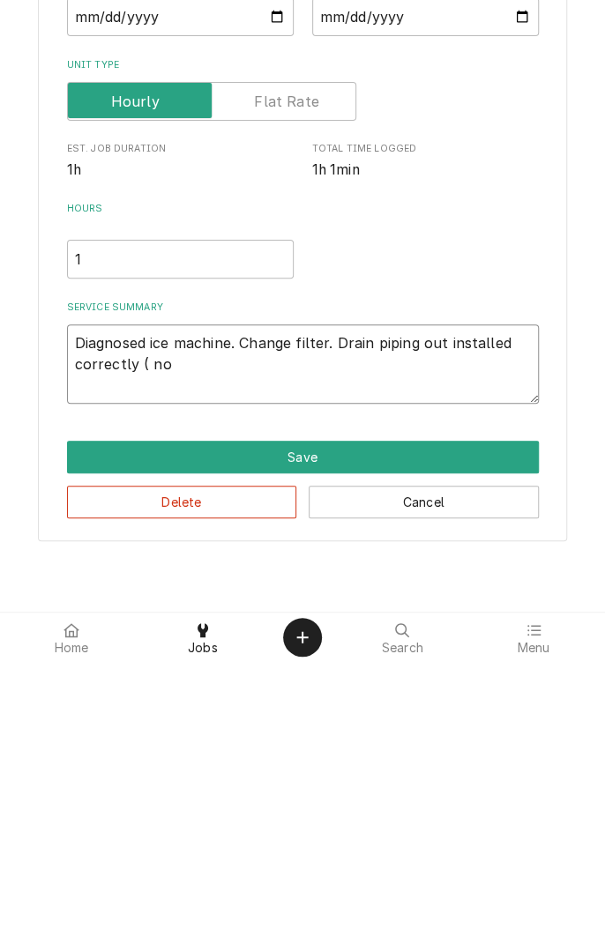
type textarea "Diagnosed ice machine. Change filter. Drain piping out installed correctly ( no"
type textarea "x"
type textarea "Diagnosed ice machine. Change filter. Drain piping out installed correctly ( no…"
type textarea "x"
type textarea "Diagnosed ice machine. Change filter. Drain piping out installed correctly ( no…"
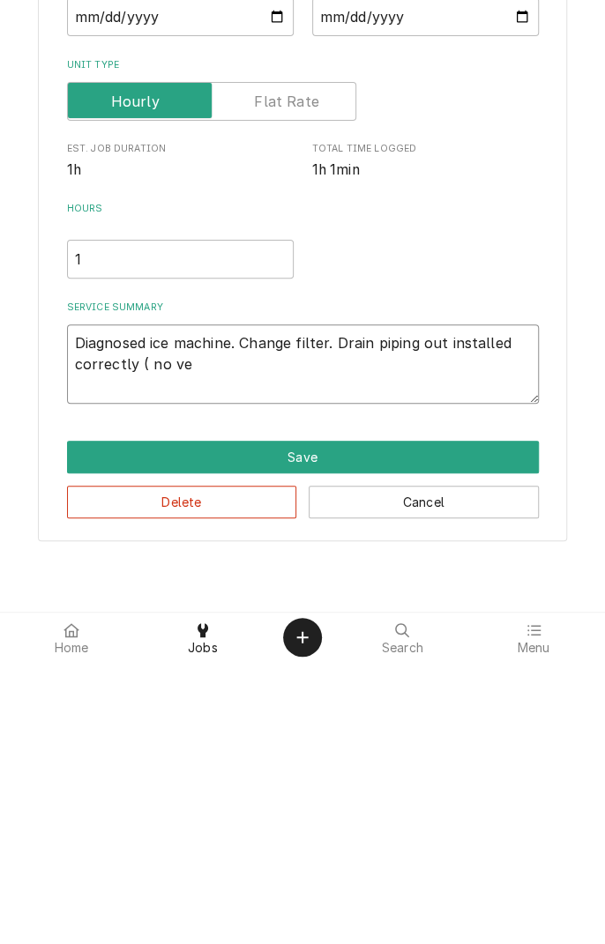
type textarea "x"
type textarea "Diagnosed ice machine. Change filter. Drain piping out installed correctly ( no…"
type textarea "x"
type textarea "Diagnosed ice machine. Change filter. Drain piping out installed correctly ( no…"
type textarea "x"
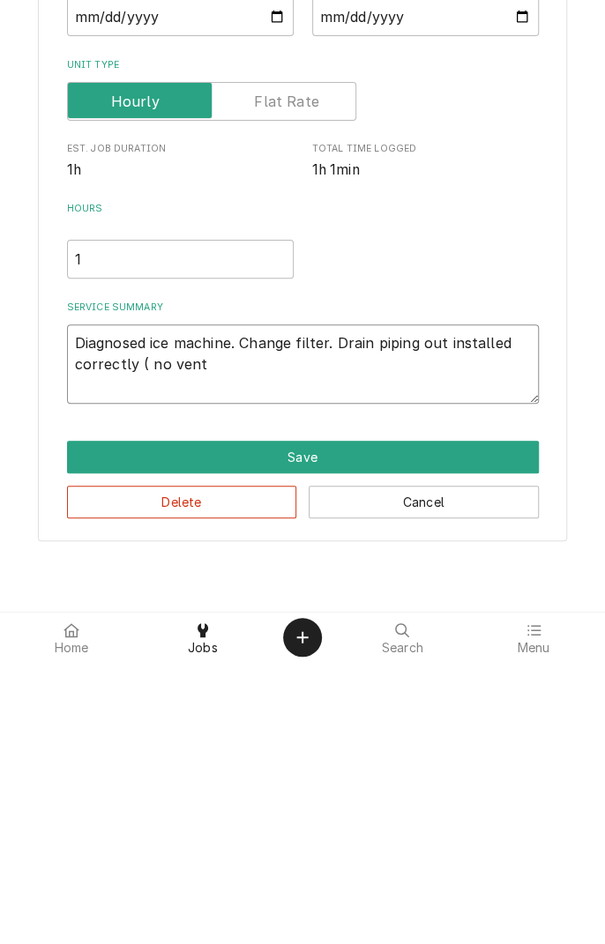
type textarea "Diagnosed ice machine. Change filter. Drain piping out installed correctly ( no…"
type textarea "x"
type textarea "Diagnosed ice machine. Change filter. Drain piping out installed correctly ( no…"
type textarea "x"
type textarea "Diagnosed ice machine. Change filter. Drain piping out installed correctly ( no…"
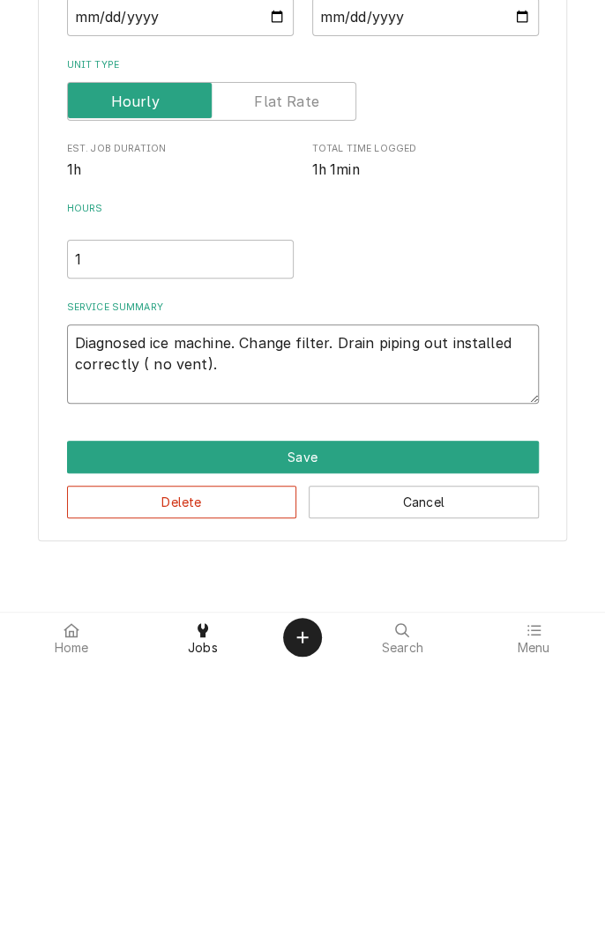
type textarea "x"
type textarea "Diagnosed ice machine. Change filter. Drain piping out installed correctly ( no…"
type textarea "x"
type textarea "Diagnosed ice machine. Change filter. Drain piping out installed correctly ( no…"
type textarea "x"
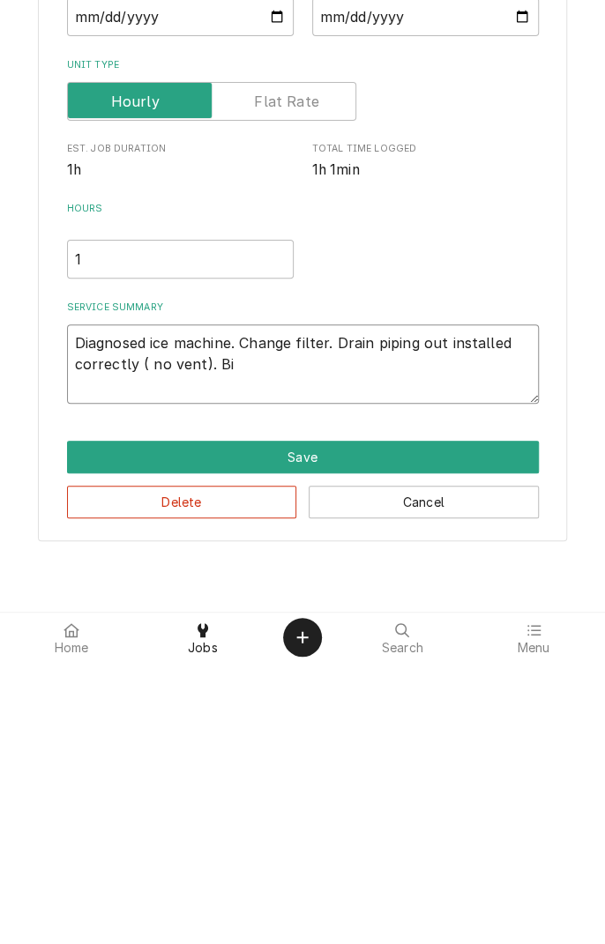
type textarea "Diagnosed ice machine. Change filter. Drain piping out installed correctly ( no…"
type textarea "x"
type textarea "Diagnosed ice machine. Change filter. Drain piping out installed correctly ( no…"
type textarea "x"
type textarea "Diagnosed ice machine. Change filter. Drain piping out installed correctly ( no…"
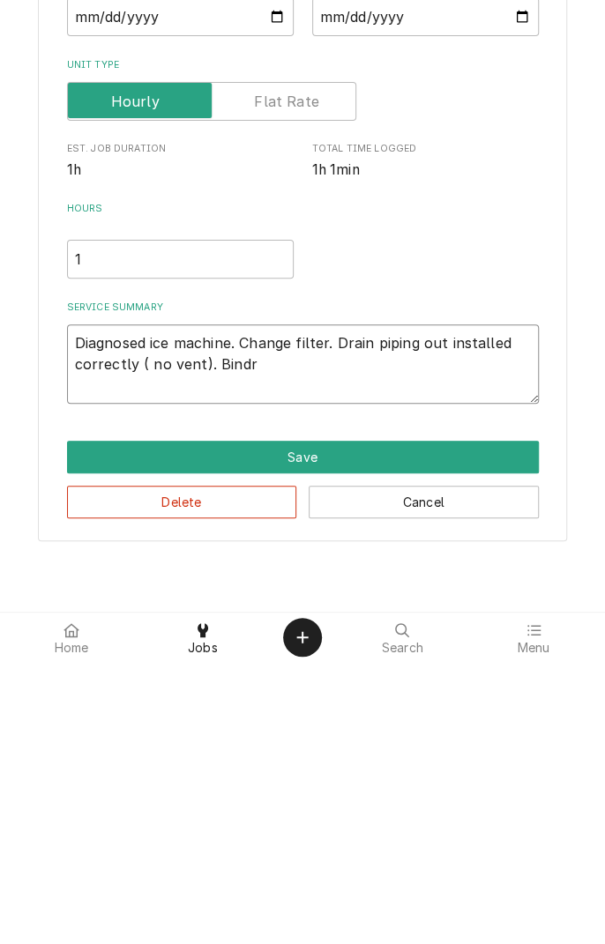
type textarea "x"
type textarea "Diagnosed ice machine. Change filter. Drain piping out installed correctly ( no…"
type textarea "x"
type textarea "Diagnosed ice machine. Change filter. Drain piping out installed correctly ( no…"
type textarea "x"
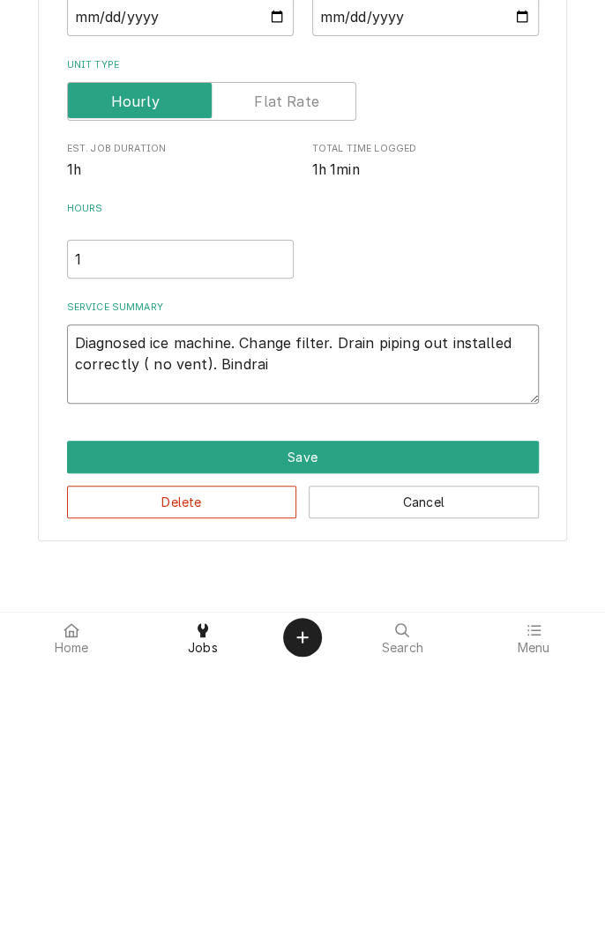
type textarea "Diagnosed ice machine. Change filter. Drain piping out installed correctly ( no…"
type textarea "x"
type textarea "Diagnosed ice machine. Change filter. Drain piping out installed correctly ( no…"
type textarea "x"
type textarea "Diagnosed ice machine. Change filter. Drain piping out installed correctly ( no…"
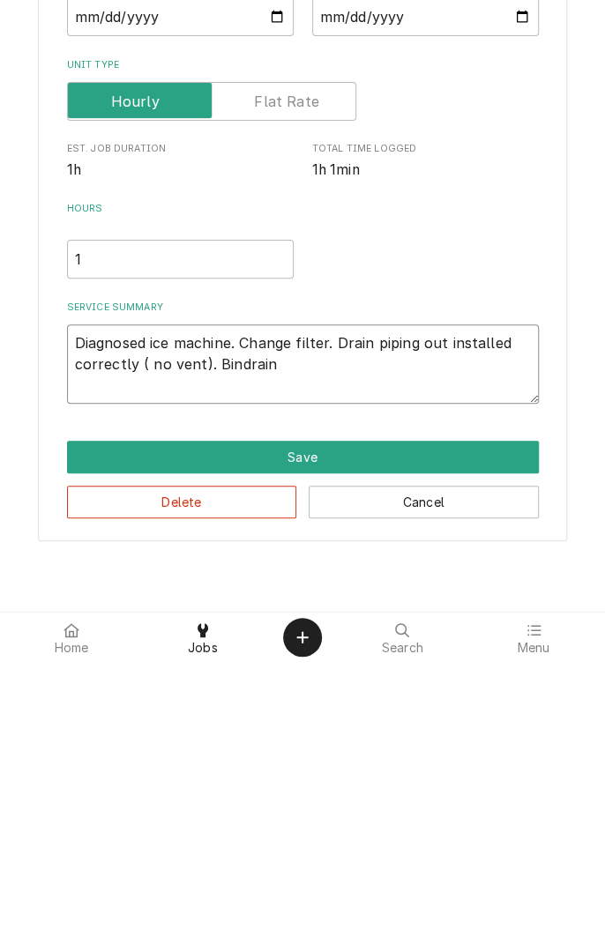
type textarea "x"
type textarea "Diagnosed ice machine. Change filter. Drain piping out installed correctly ( no…"
type textarea "x"
type textarea "Diagnosed ice machine. Change filter. Drain piping out installed correctly ( no…"
type textarea "x"
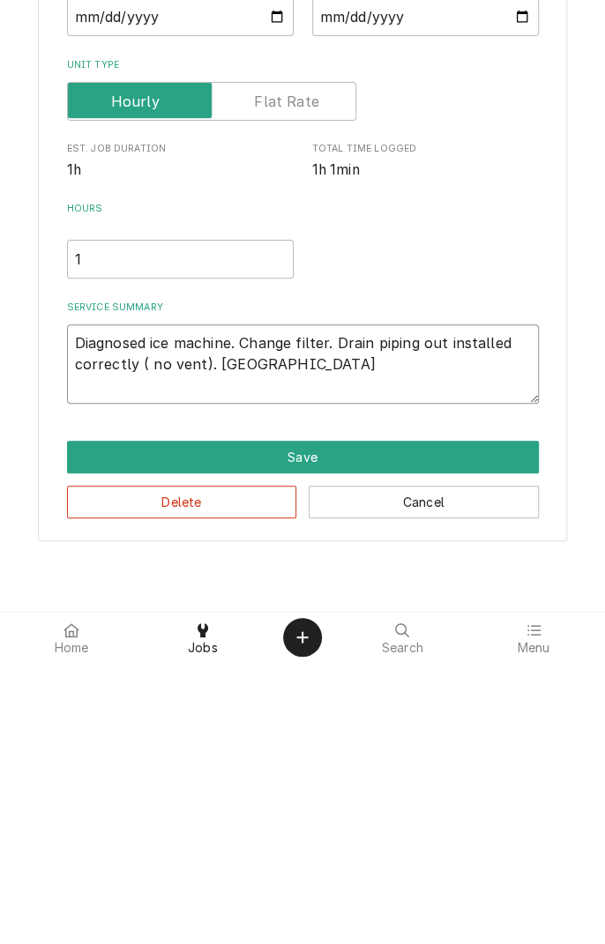
type textarea "Diagnosed ice machine. Change filter. Drain piping out installed correctly ( no…"
type textarea "x"
type textarea "Diagnosed ice machine. Change filter. Drain piping out installed correctly ( no…"
type textarea "x"
type textarea "Diagnosed ice machine. Change filter. Drain piping out installed correctly ( no…"
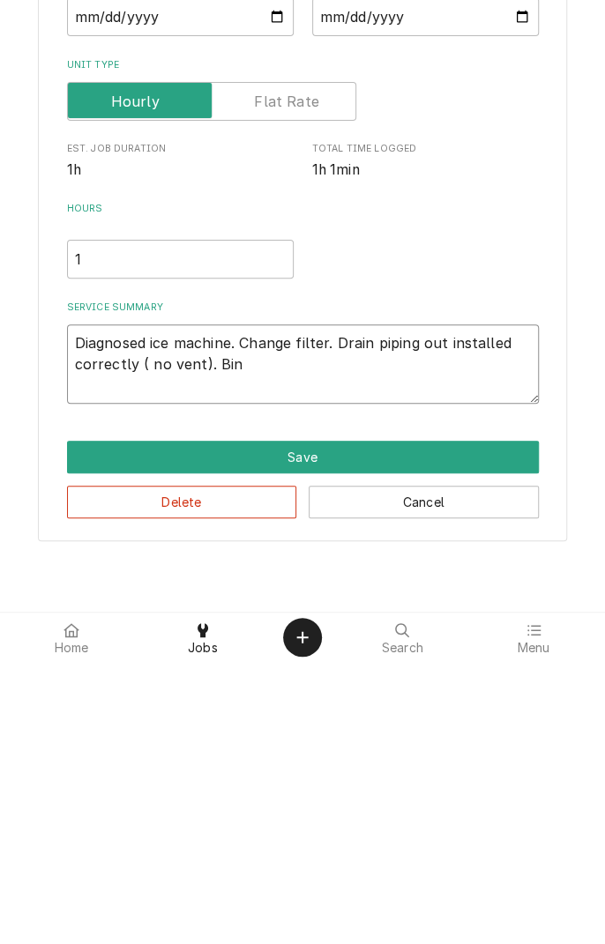
type textarea "x"
type textarea "Diagnosed ice machine. Change filter. Drain piping out installed correctly ( no…"
type textarea "x"
type textarea "Diagnosed ice machine. Change filter. Drain piping out installed correctly ( no…"
type textarea "x"
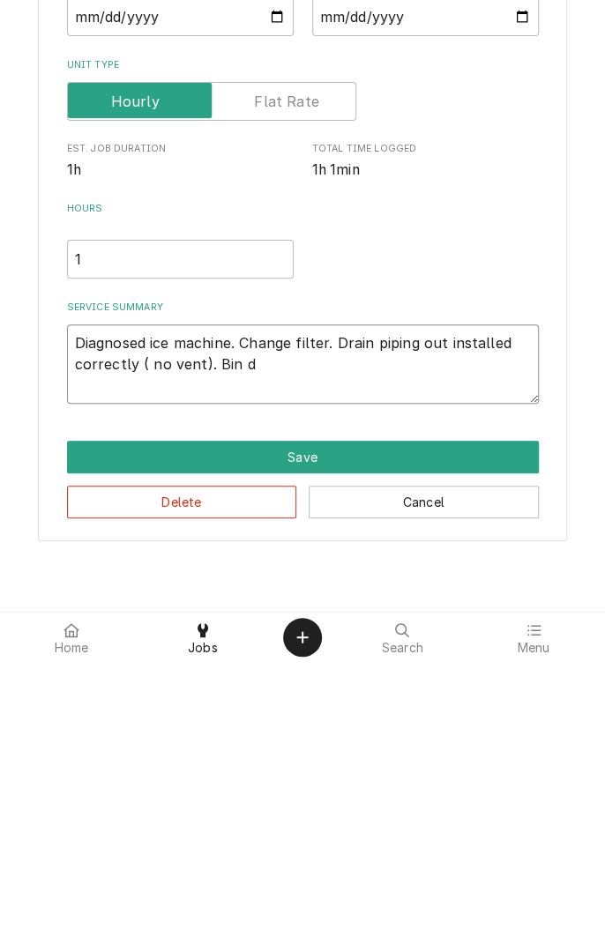
type textarea "Diagnosed ice machine. Change filter. Drain piping out installed correctly ( no…"
type textarea "x"
type textarea "Diagnosed ice machine. Change filter. Drain piping out installed correctly ( no…"
type textarea "x"
type textarea "Diagnosed ice machine. Change filter. Drain piping out installed correctly ( no…"
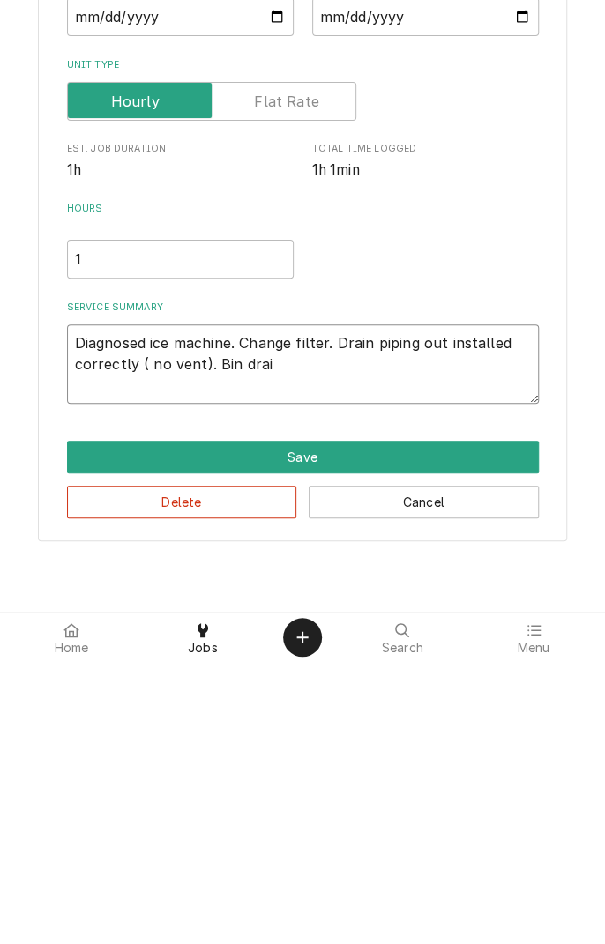
type textarea "x"
type textarea "Diagnosed ice machine. Change filter. Drain piping out installed correctly ( no…"
type textarea "x"
type textarea "Diagnosed ice machine. Change filter. Drain piping out installed correctly ( no…"
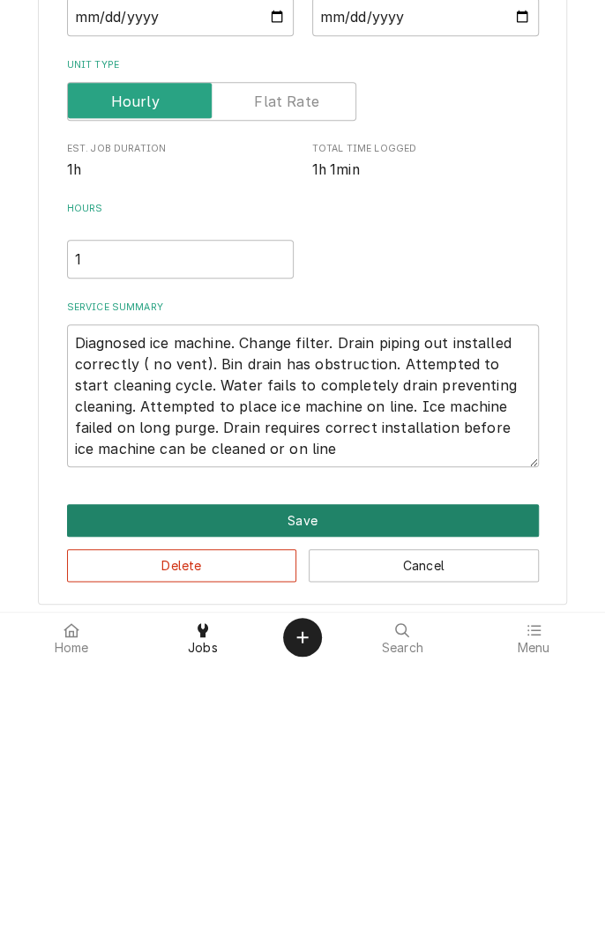
click at [307, 802] on button "Save" at bounding box center [303, 803] width 472 height 33
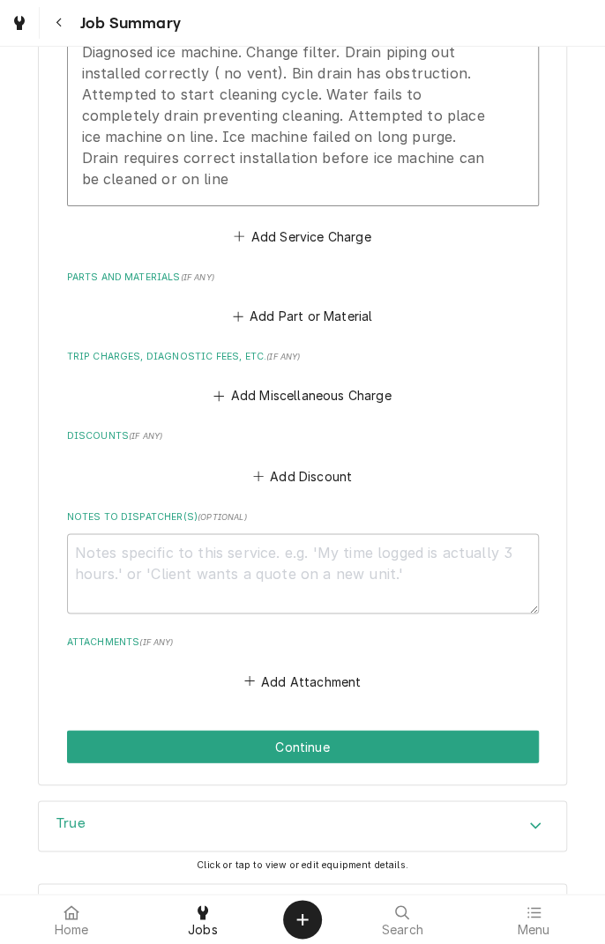
scroll to position [731, 0]
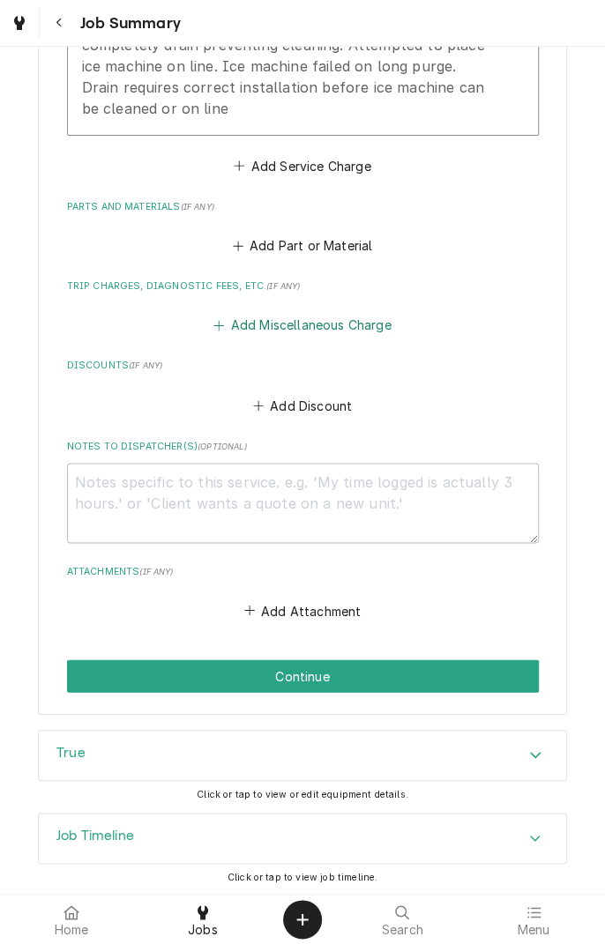
click at [297, 326] on button "Add Miscellaneous Charge" at bounding box center [302, 325] width 183 height 25
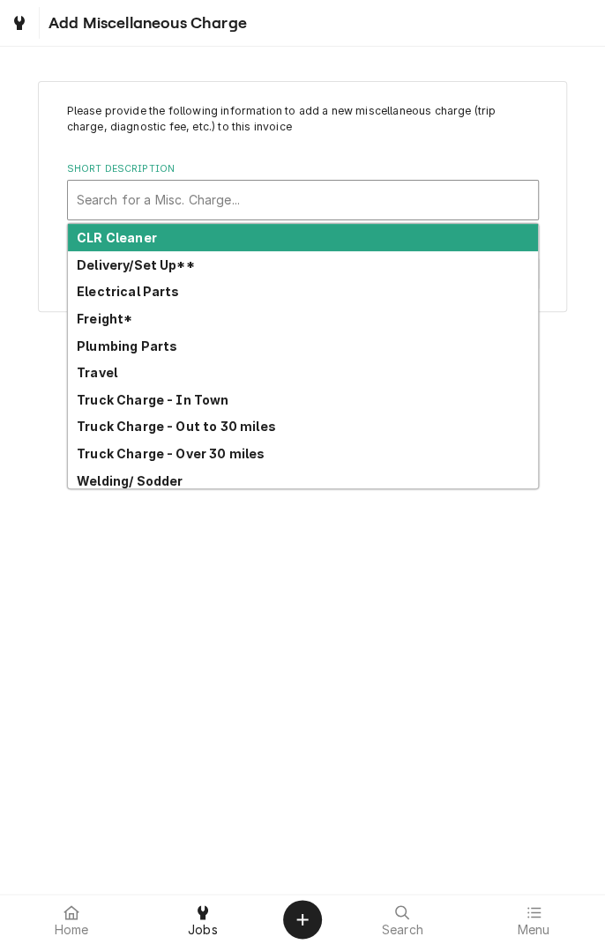
click at [242, 462] on div "Truck Charge - Over 30 miles" at bounding box center [303, 453] width 470 height 27
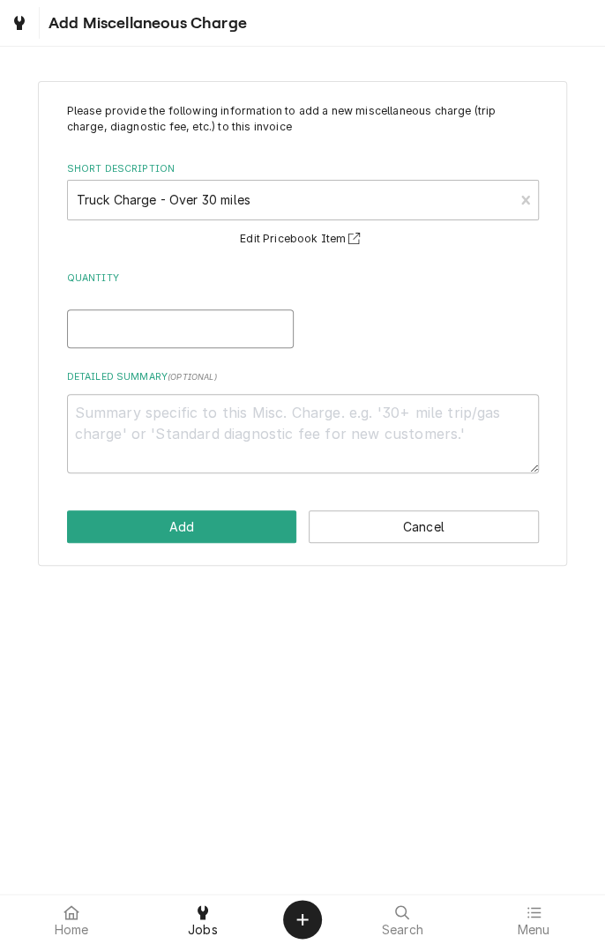
click at [227, 333] on input "Quantity" at bounding box center [180, 328] width 227 height 39
click at [319, 419] on textarea "Detailed Summary ( optional )" at bounding box center [303, 433] width 472 height 79
click at [204, 526] on button "Add" at bounding box center [182, 527] width 230 height 33
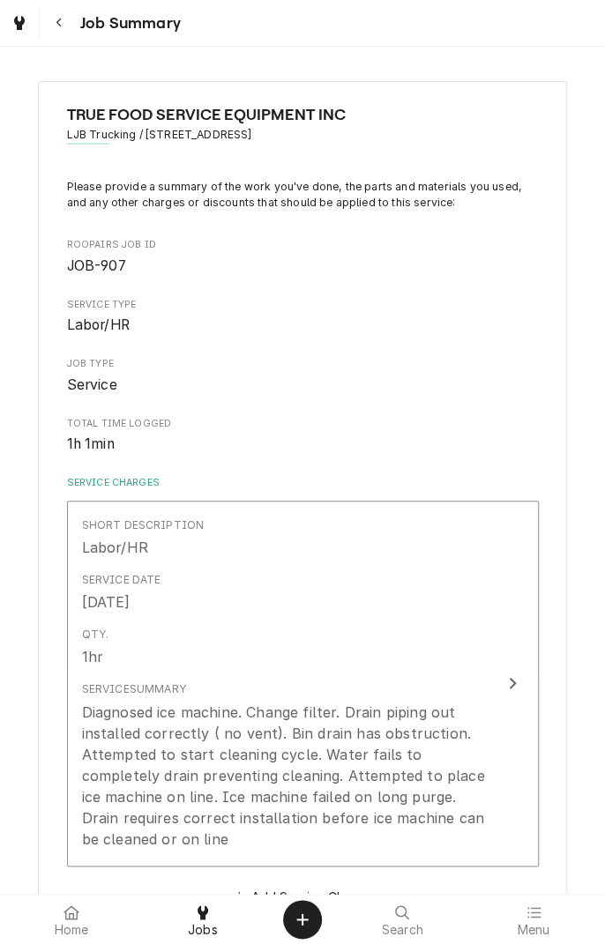
scroll to position [731, 0]
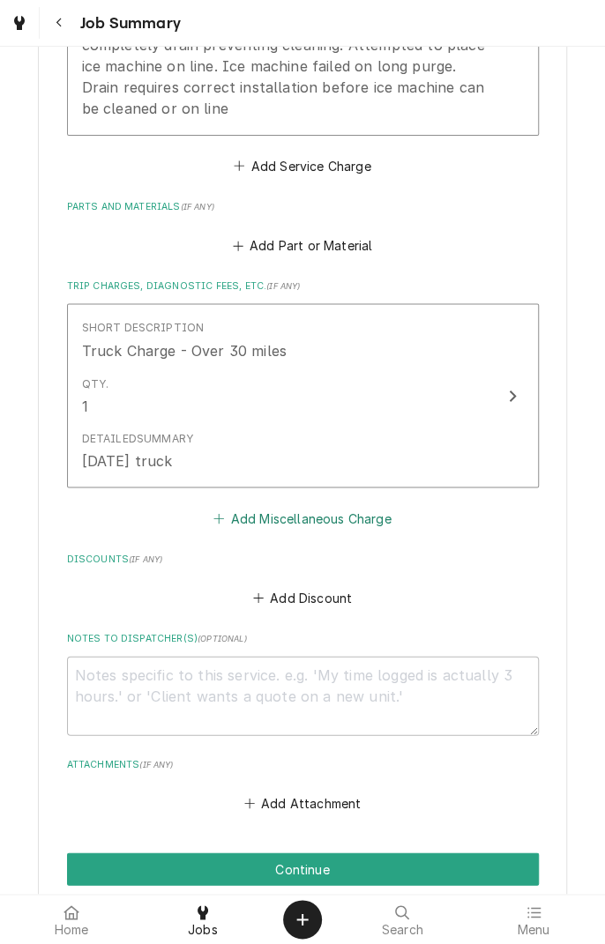
click at [368, 518] on button "Add Miscellaneous Charge" at bounding box center [302, 518] width 183 height 25
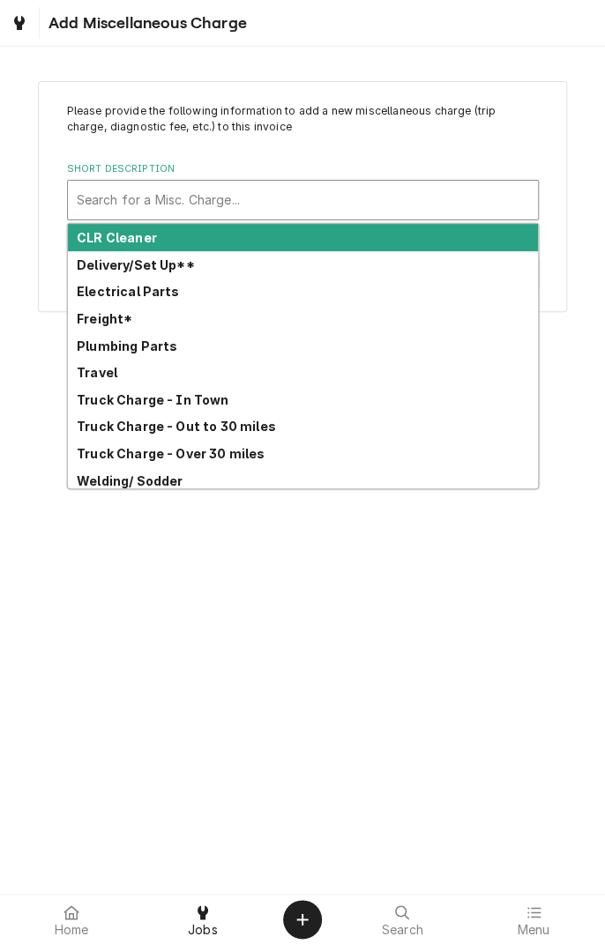
click at [112, 377] on strong "Travel" at bounding box center [97, 372] width 41 height 15
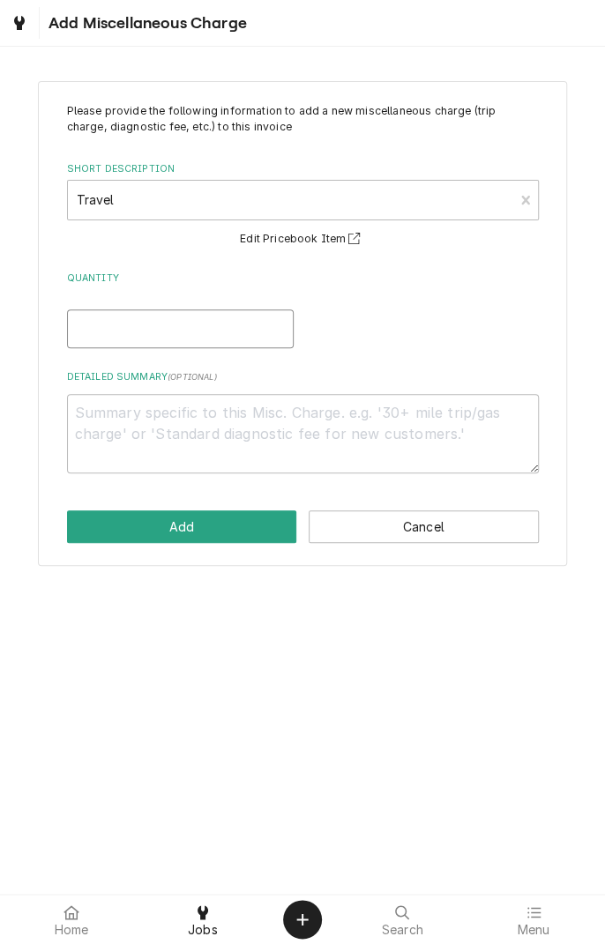
click at [232, 332] on input "Quantity" at bounding box center [180, 328] width 227 height 39
click at [300, 416] on textarea "Detailed Summary ( optional )" at bounding box center [303, 433] width 472 height 79
click at [76, 409] on textarea "Travel" at bounding box center [303, 433] width 472 height 79
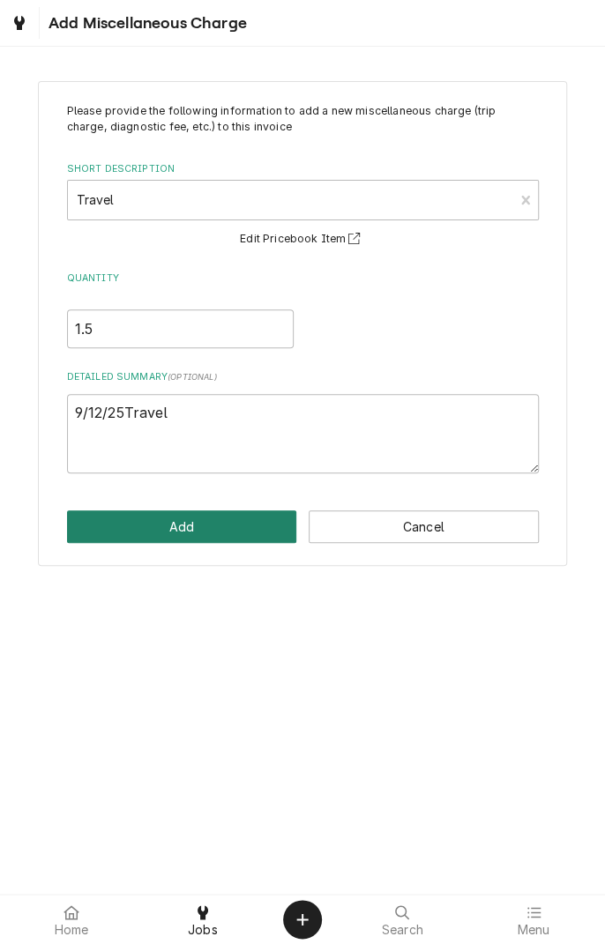
click at [229, 522] on button "Add" at bounding box center [182, 527] width 230 height 33
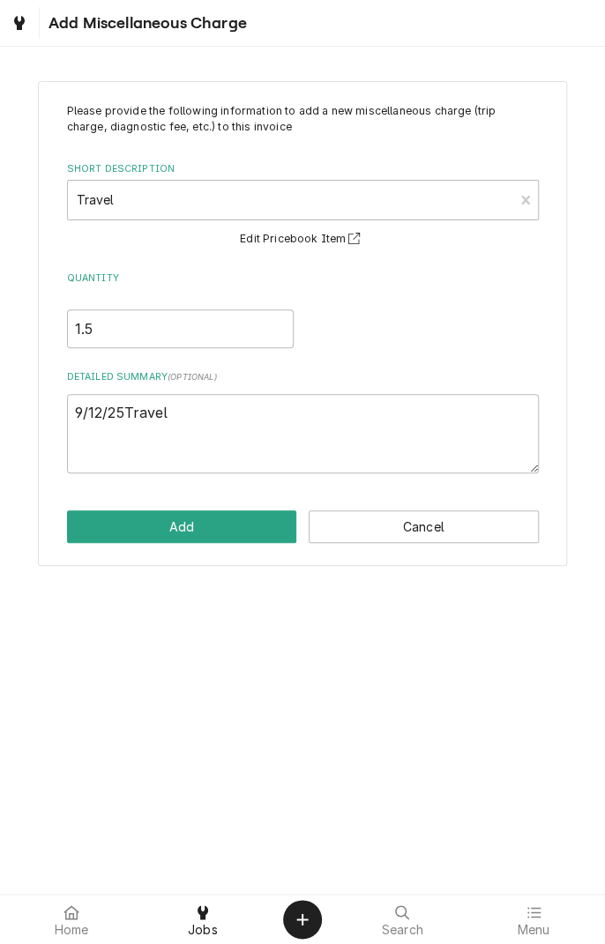
scroll to position [731, 0]
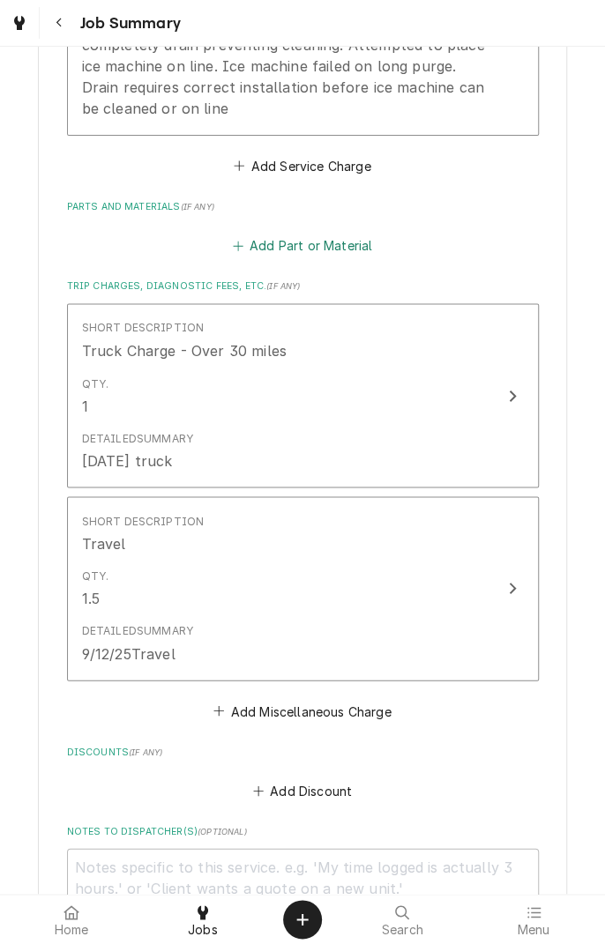
click at [313, 250] on button "Add Part or Material" at bounding box center [301, 246] width 145 height 25
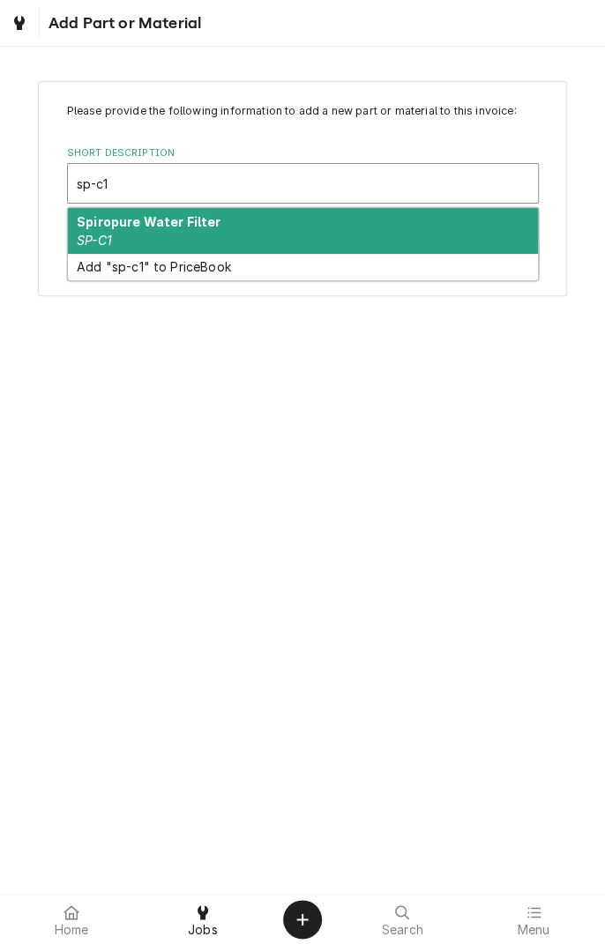
click at [200, 227] on strong "Spiropure Water Filter" at bounding box center [149, 221] width 145 height 15
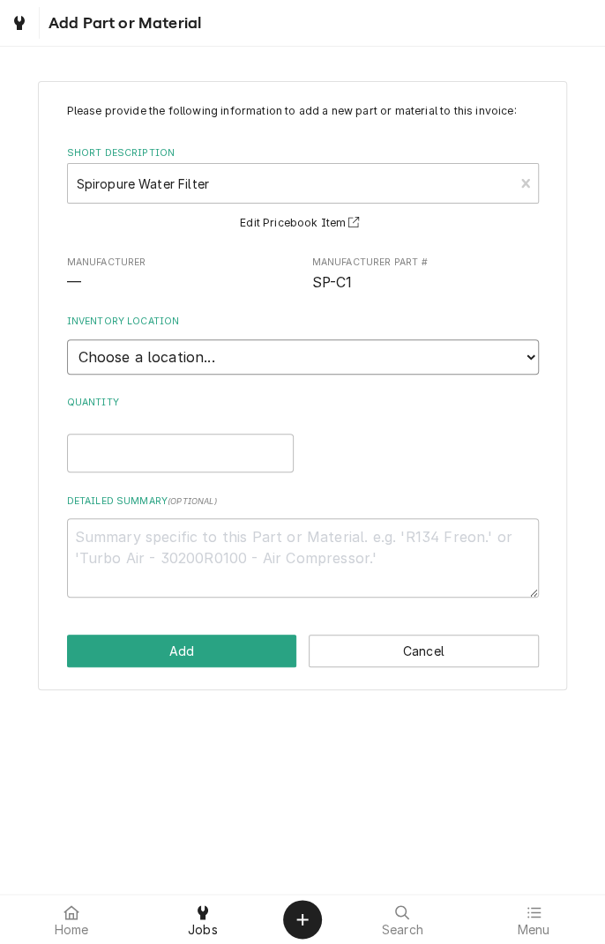
click at [533, 356] on select "Choose a location... Gino's Truck Jason's Truck Skips Service Warehouse" at bounding box center [303, 356] width 472 height 35
click at [67, 339] on select "Choose a location... Gino's Truck Jason's Truck Skips Service Warehouse" at bounding box center [303, 356] width 472 height 35
click at [241, 456] on input "Quantity" at bounding box center [180, 453] width 227 height 39
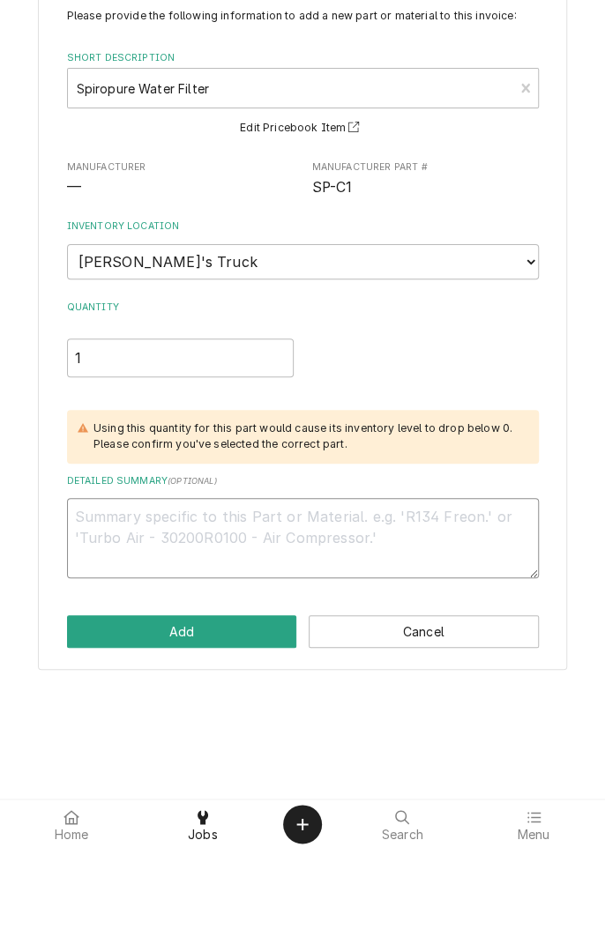
click at [354, 621] on textarea "Detailed Summary ( optional )" at bounding box center [303, 632] width 472 height 79
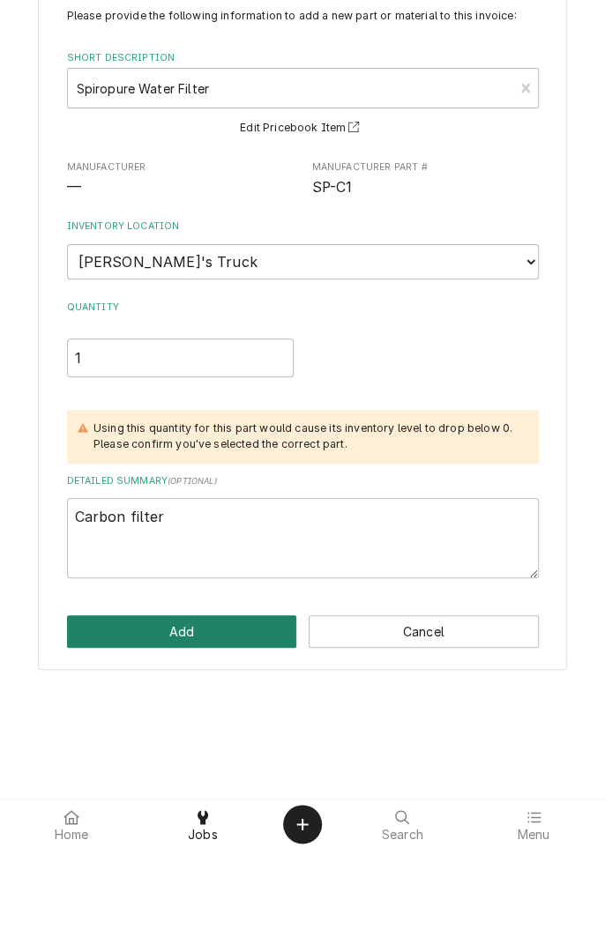
click at [239, 718] on button "Add" at bounding box center [182, 727] width 230 height 33
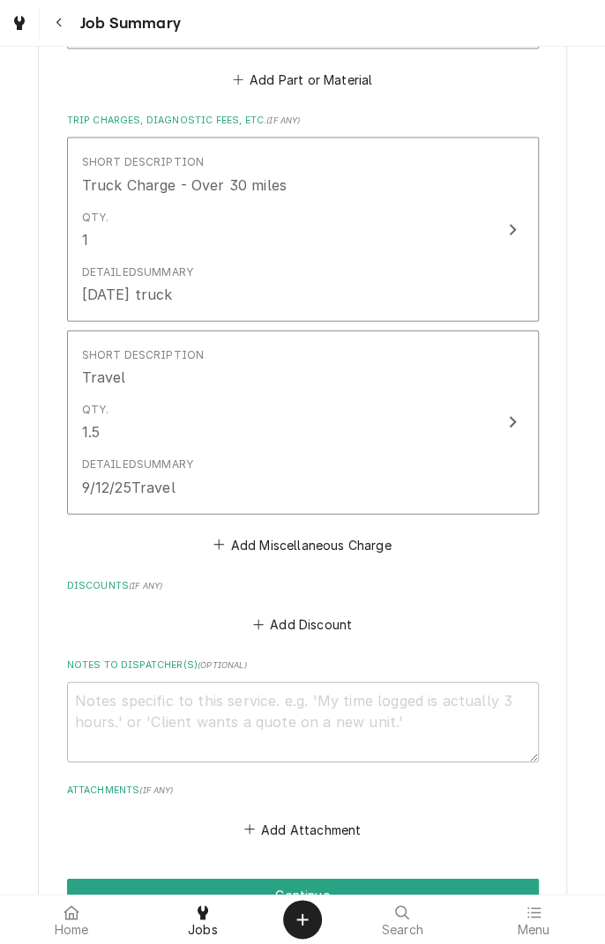
scroll to position [1420, 0]
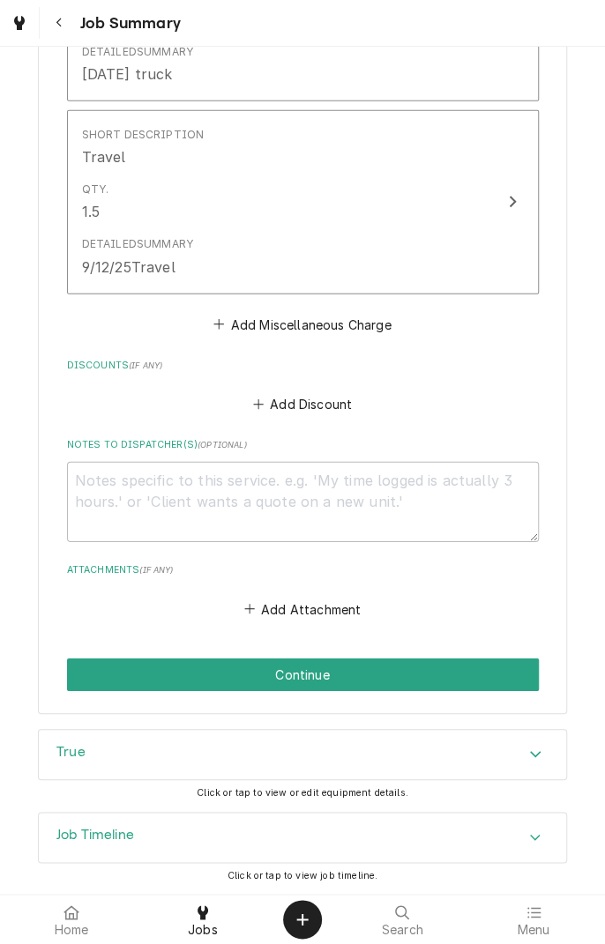
click at [353, 674] on button "Continue" at bounding box center [303, 675] width 472 height 33
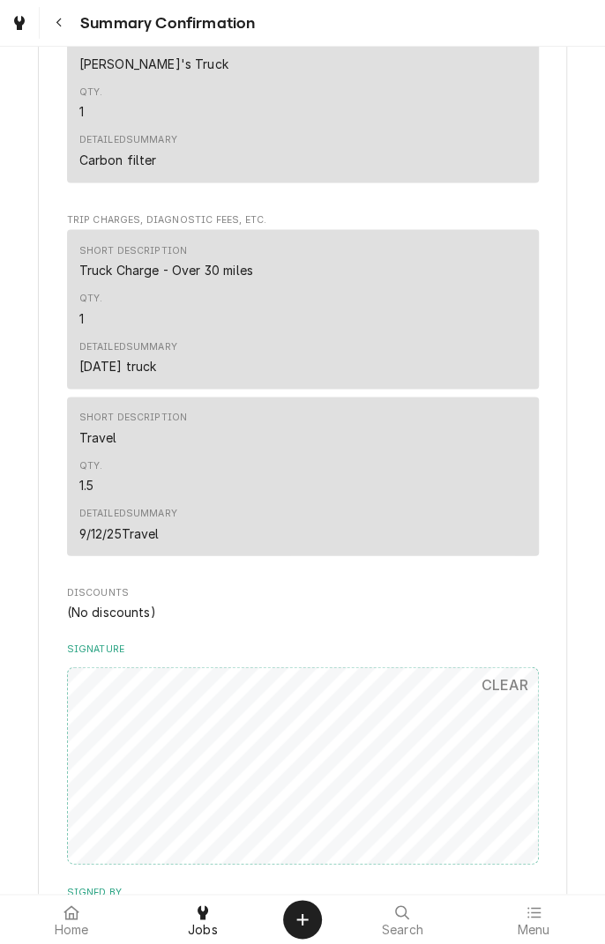
scroll to position [899, 0]
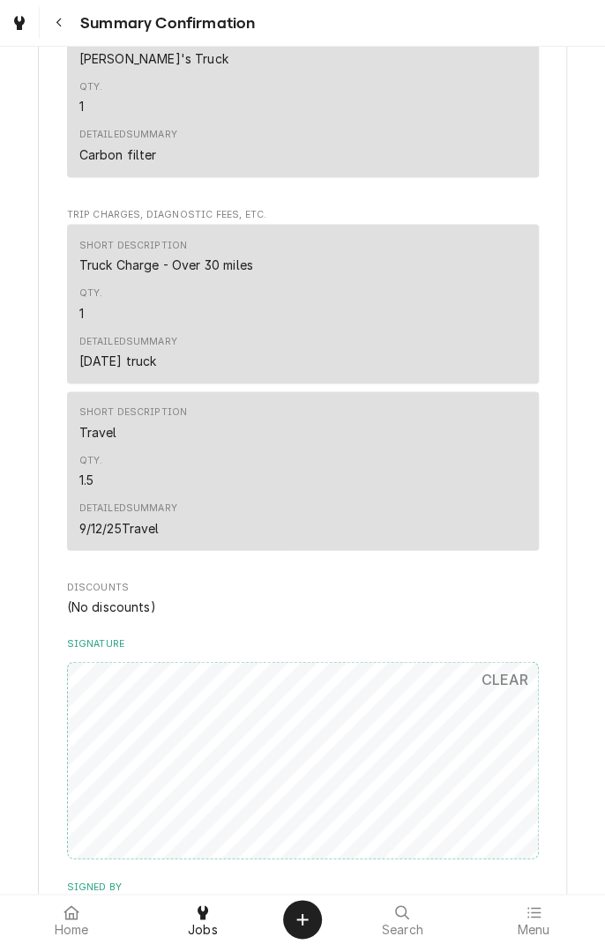
click at [30, 12] on div "Dynamic Content Wrapper" at bounding box center [19, 23] width 25 height 25
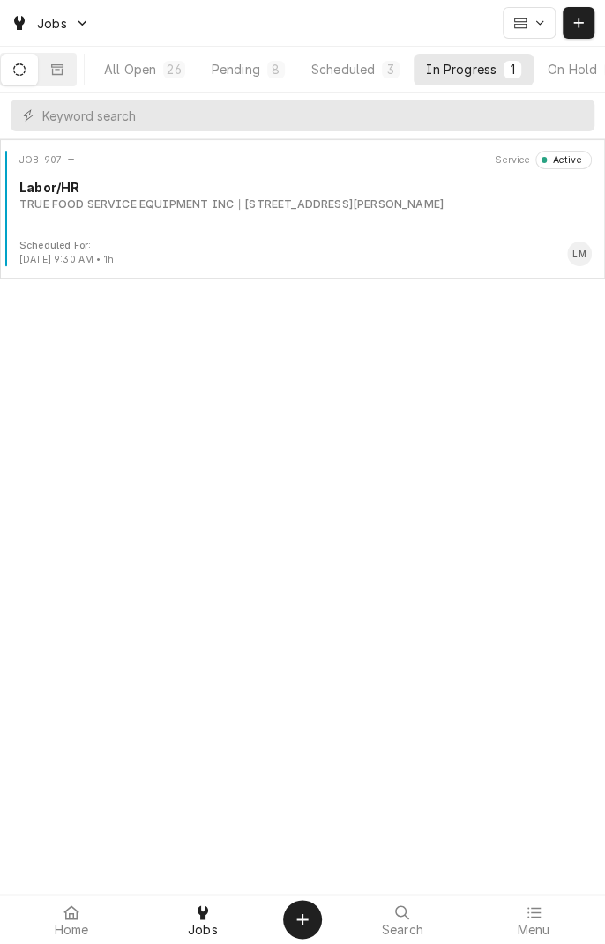
click at [203, 208] on div "TRUE FOOD SERVICE EQUIPMENT INC" at bounding box center [126, 205] width 214 height 16
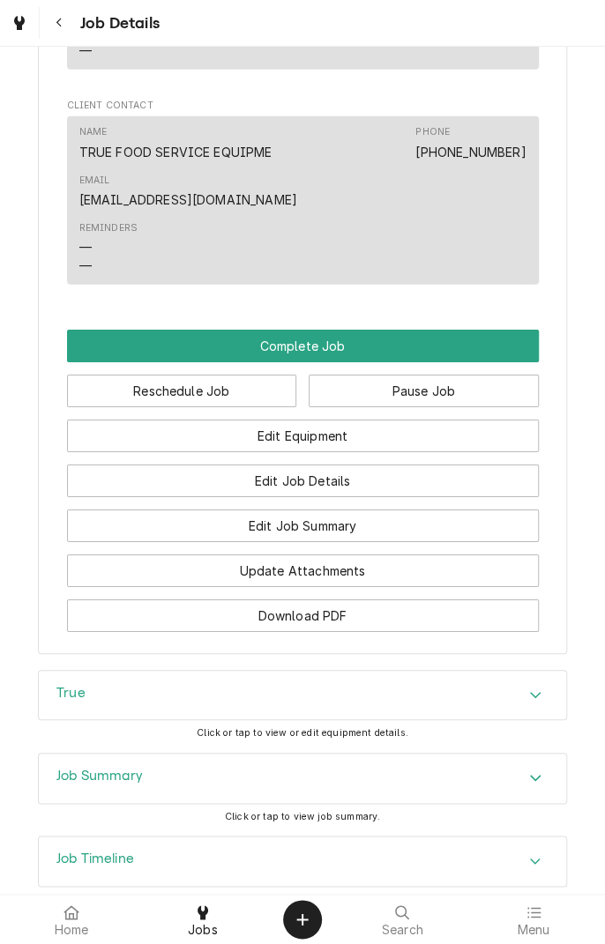
scroll to position [1585, 0]
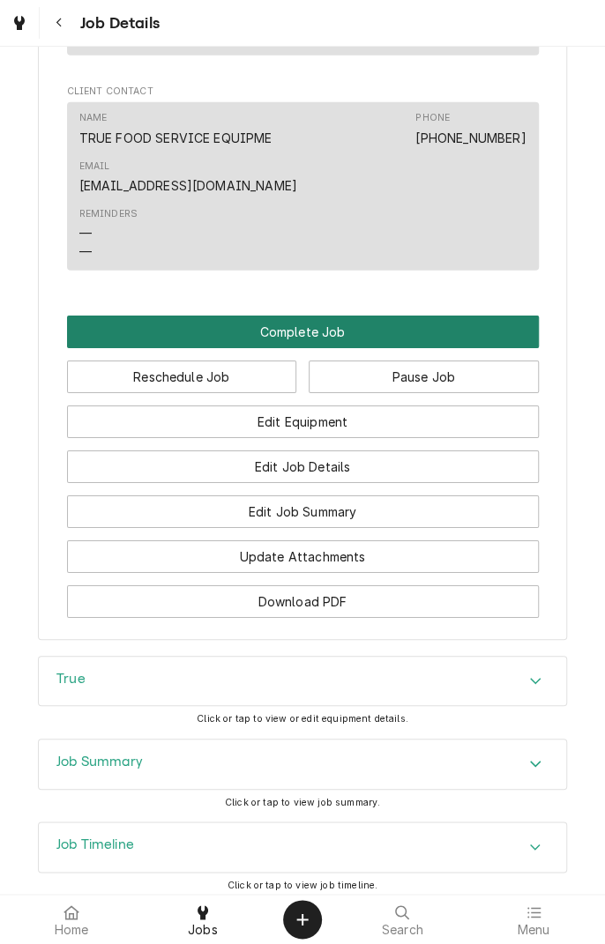
click at [357, 348] on button "Complete Job" at bounding box center [303, 332] width 472 height 33
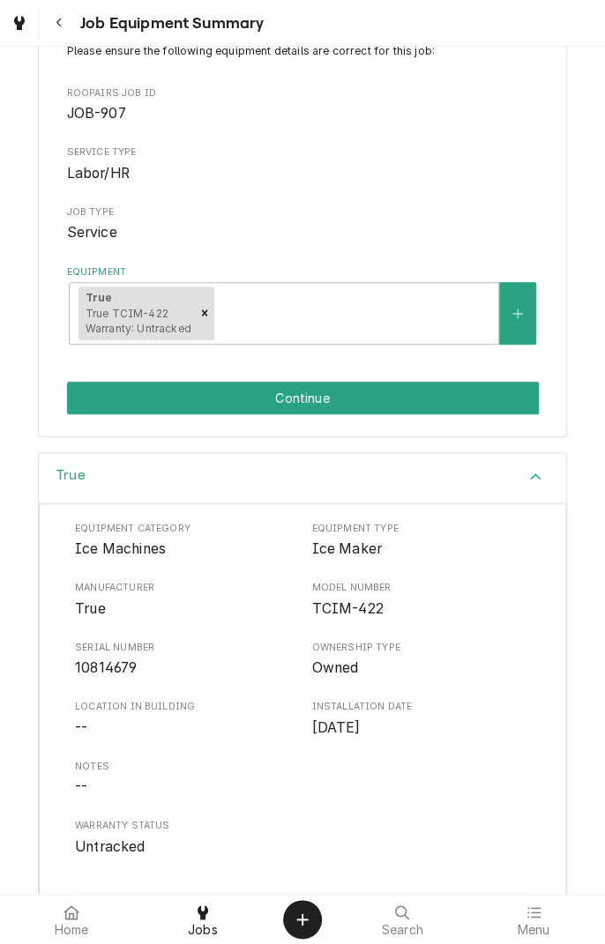
scroll to position [212, 0]
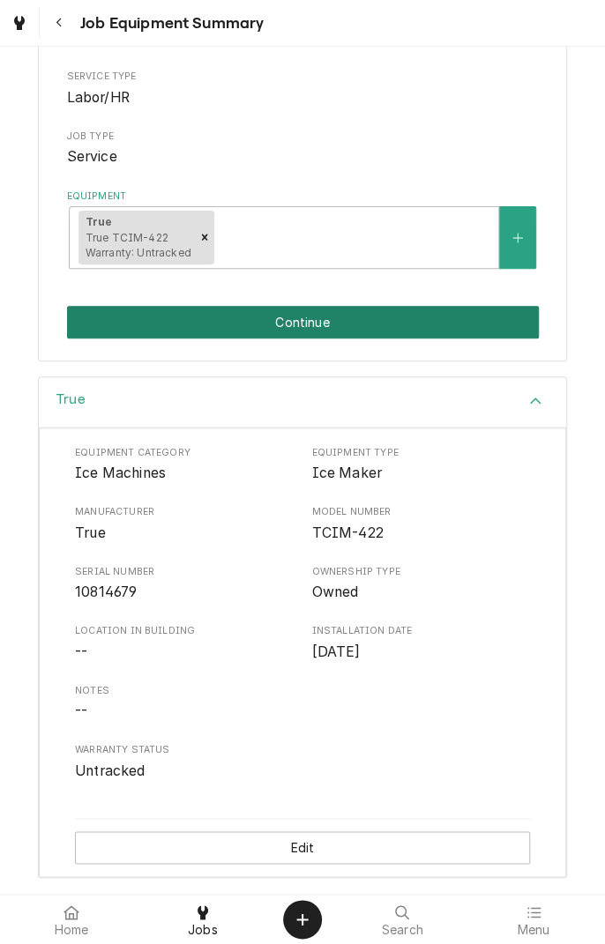
click at [335, 325] on button "Continue" at bounding box center [303, 322] width 472 height 33
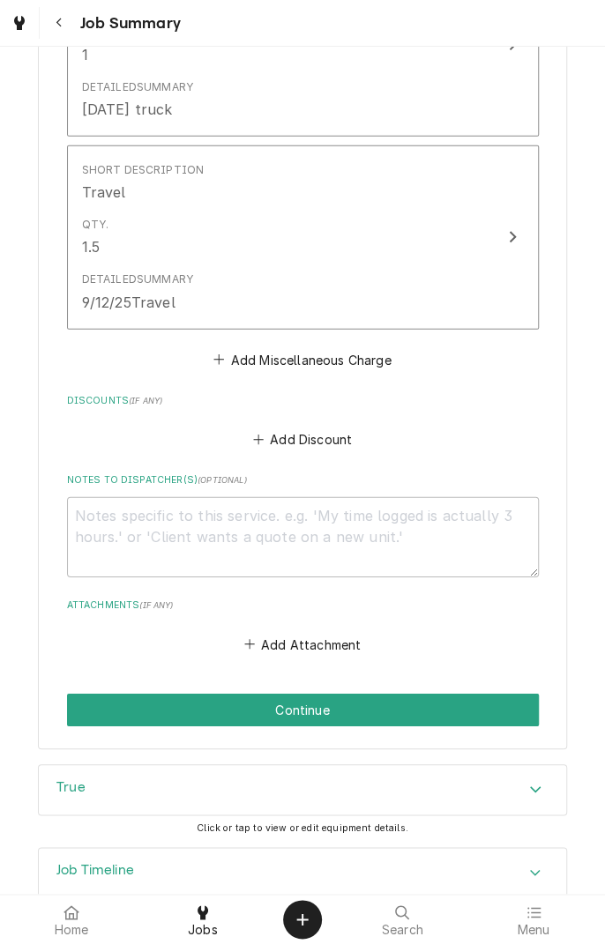
scroll to position [1420, 0]
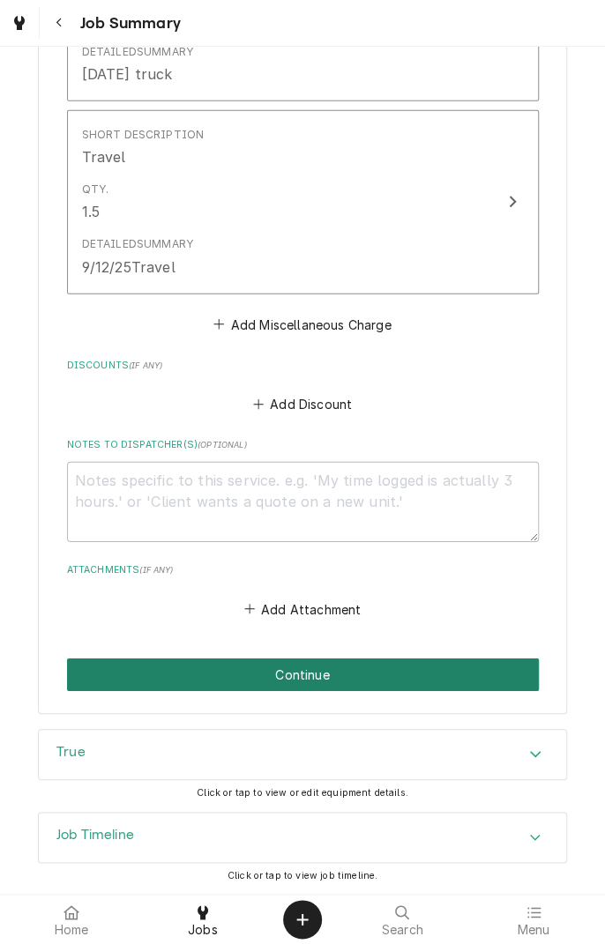
click at [338, 674] on button "Continue" at bounding box center [303, 675] width 472 height 33
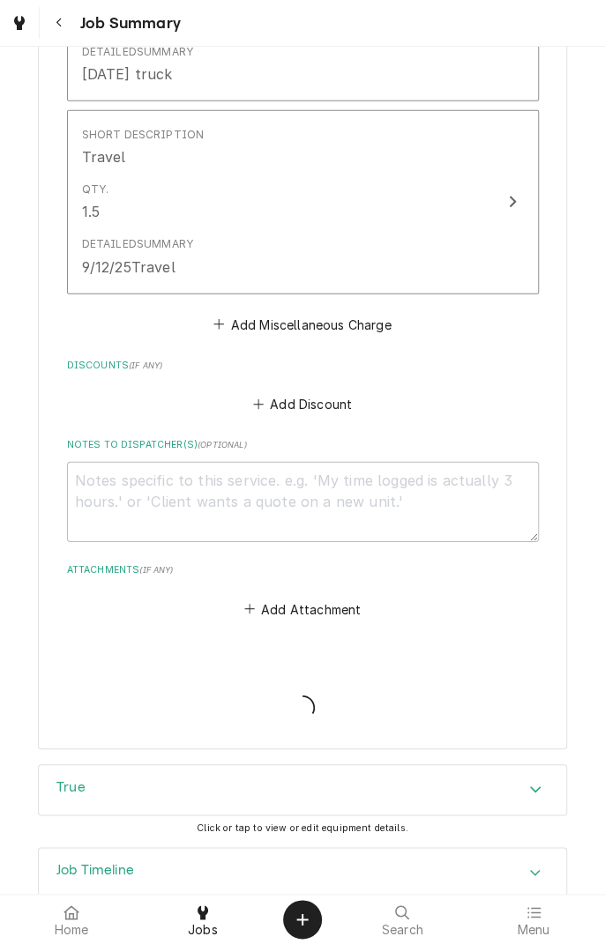
type textarea "x"
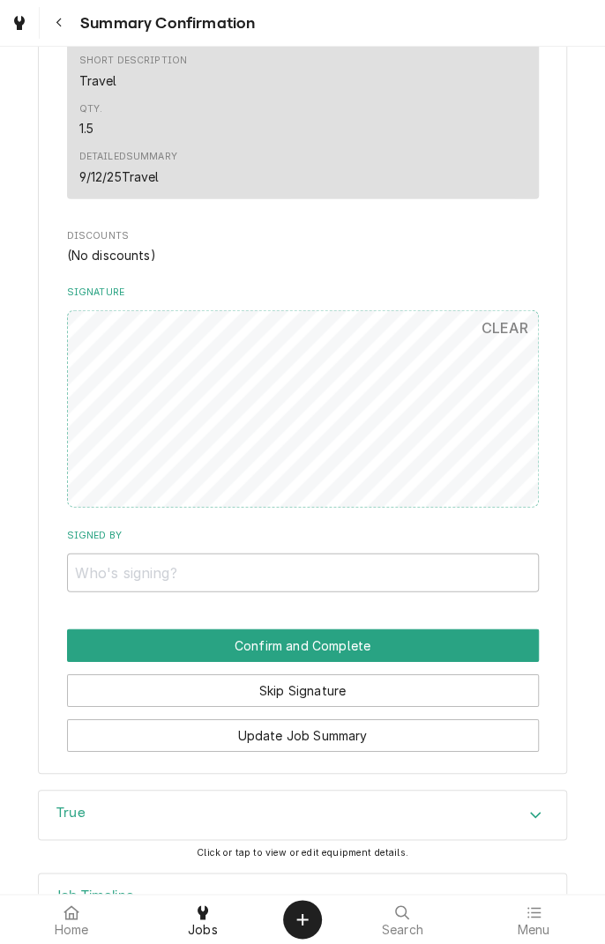
scroll to position [1255, 0]
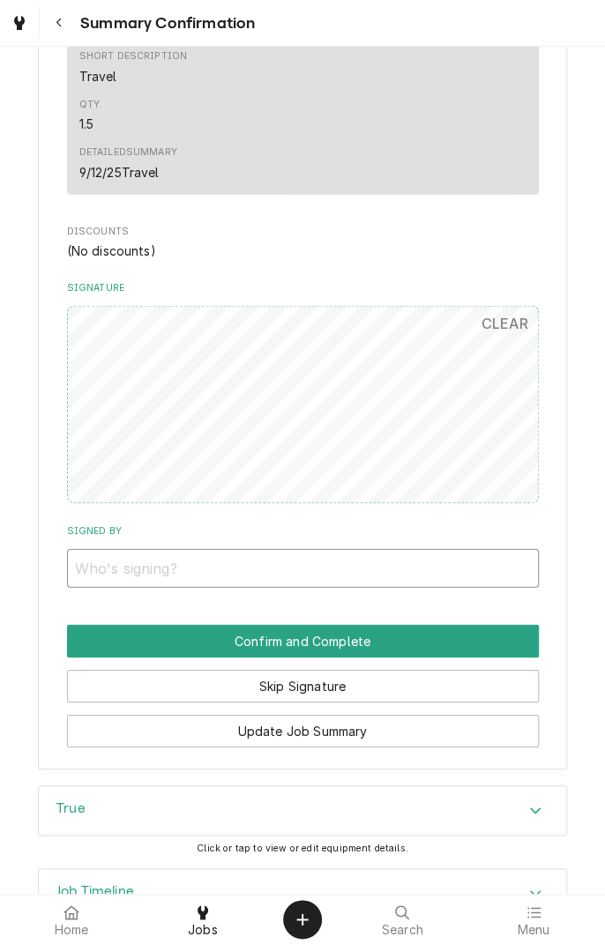
click at [180, 570] on input "Signed By" at bounding box center [303, 568] width 472 height 39
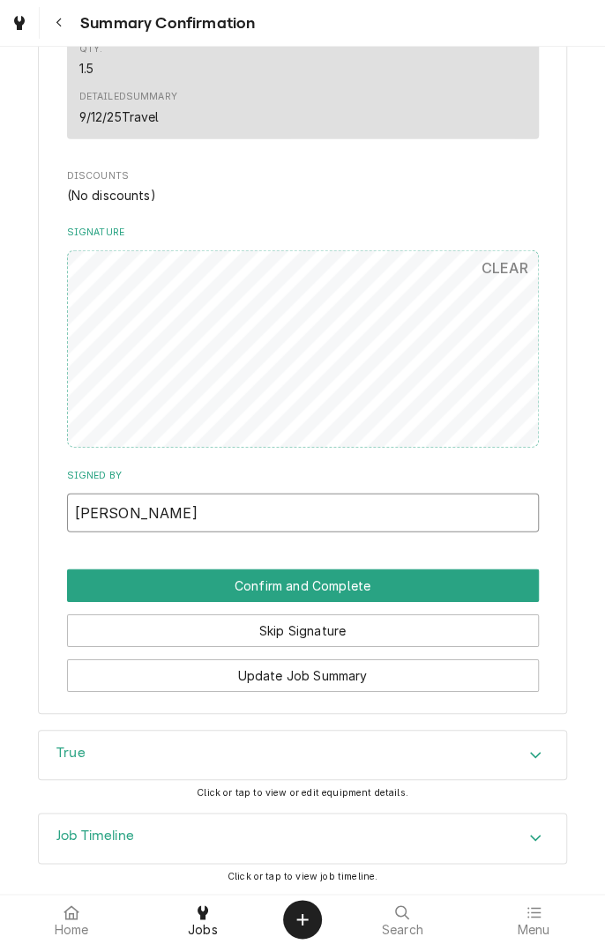
type input "[PERSON_NAME]"
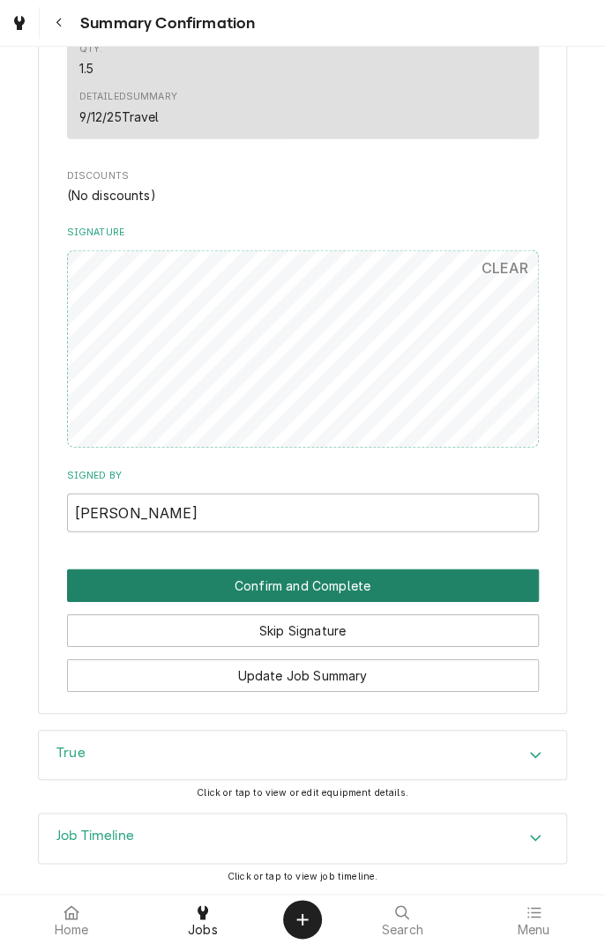
click at [272, 590] on button "Confirm and Complete" at bounding box center [303, 586] width 472 height 33
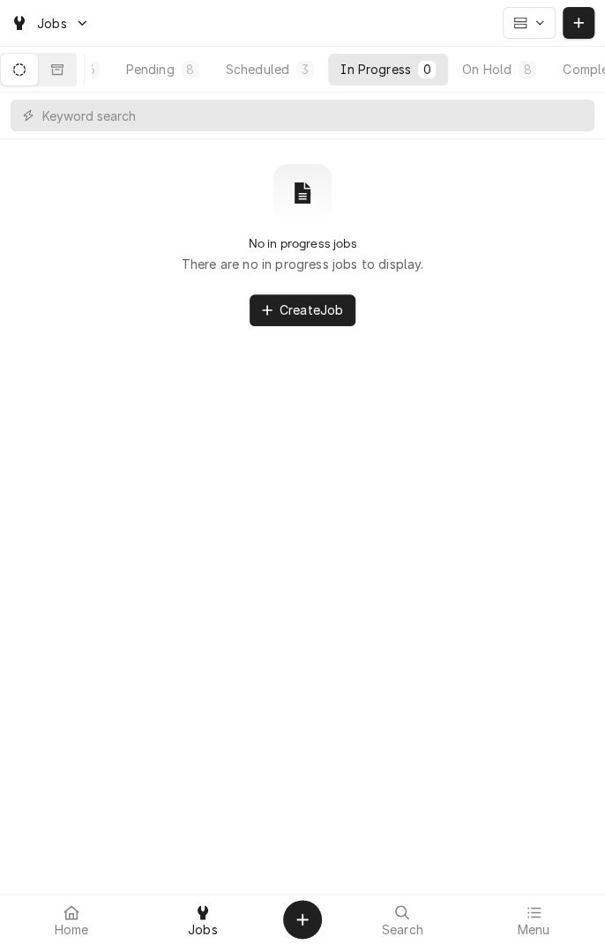
scroll to position [0, 167]
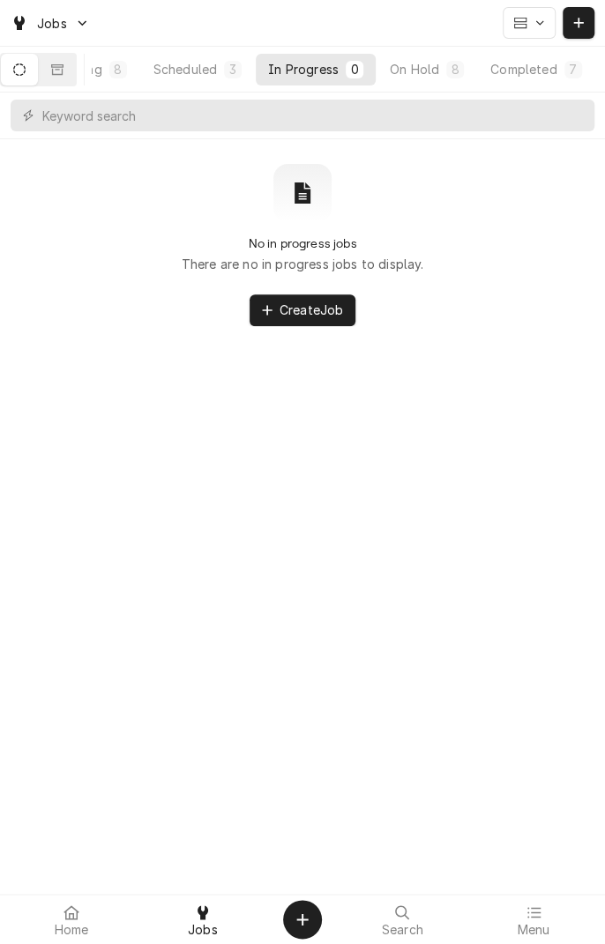
click at [544, 78] on button "Completed 7" at bounding box center [536, 70] width 116 height 32
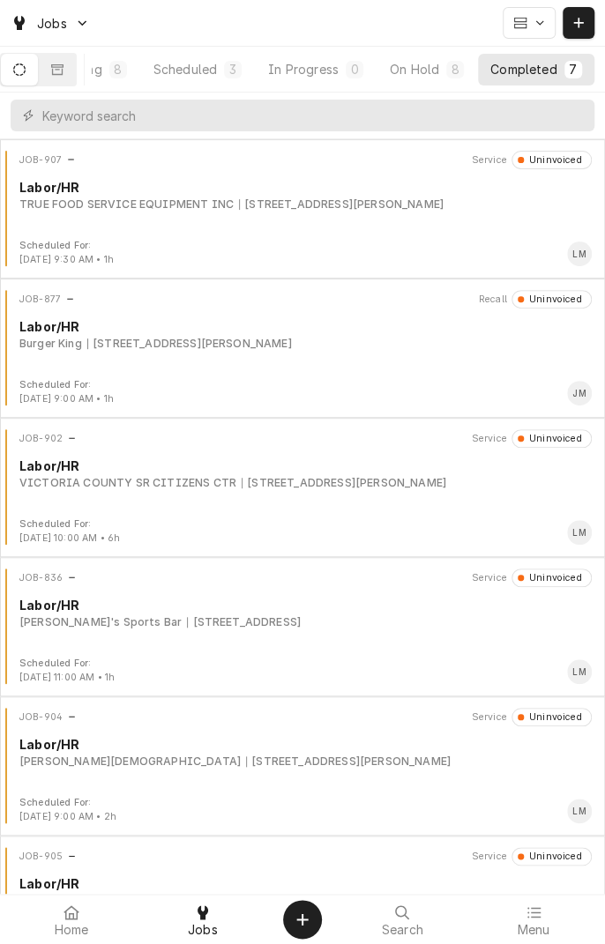
click at [314, 226] on div "JOB-907 Service Uninvoiced Labor/HR TRUE FOOD SERVICE EQUIPMENT INC 55 Juniper …" at bounding box center [302, 195] width 591 height 88
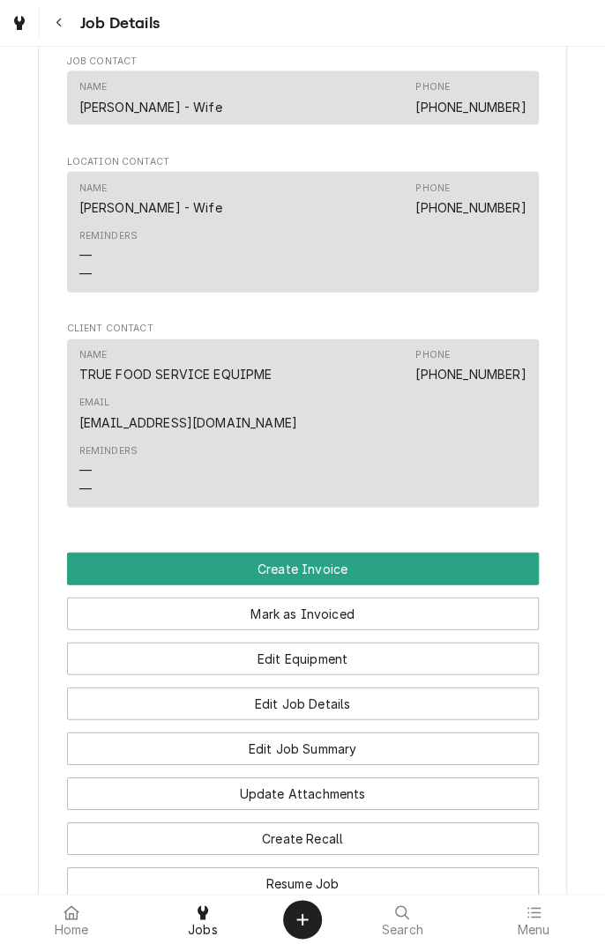
scroll to position [1148, 0]
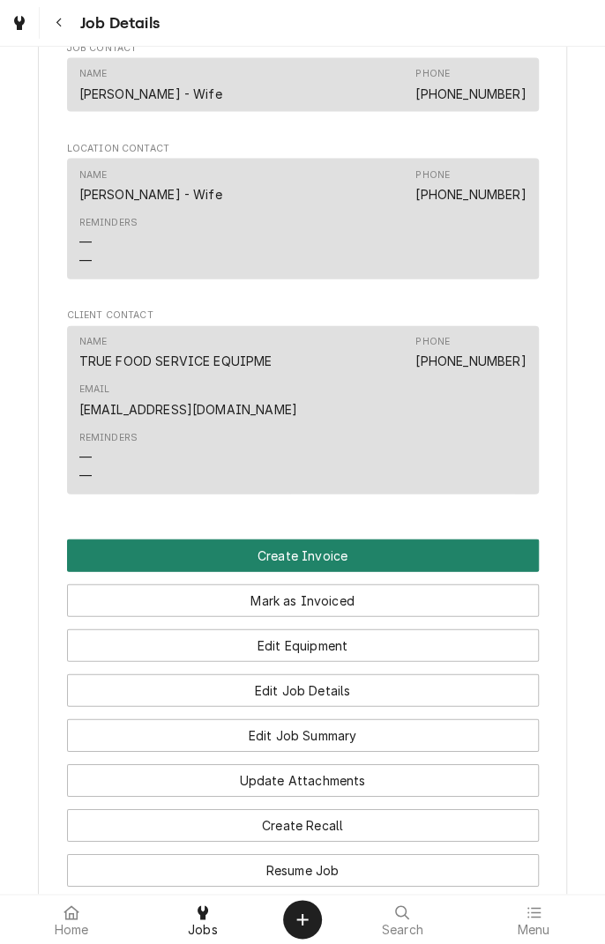
click at [343, 572] on button "Create Invoice" at bounding box center [303, 556] width 472 height 33
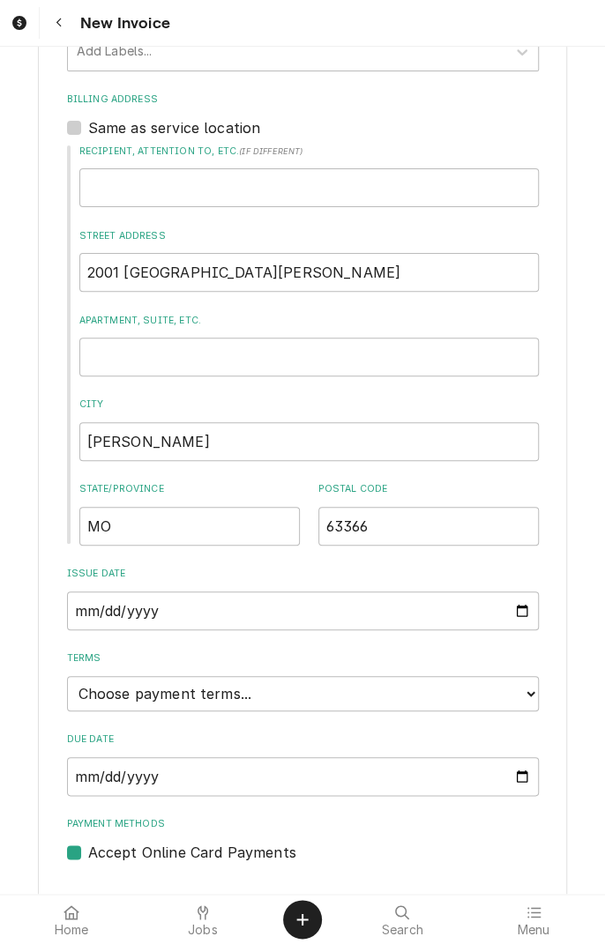
scroll to position [642, 0]
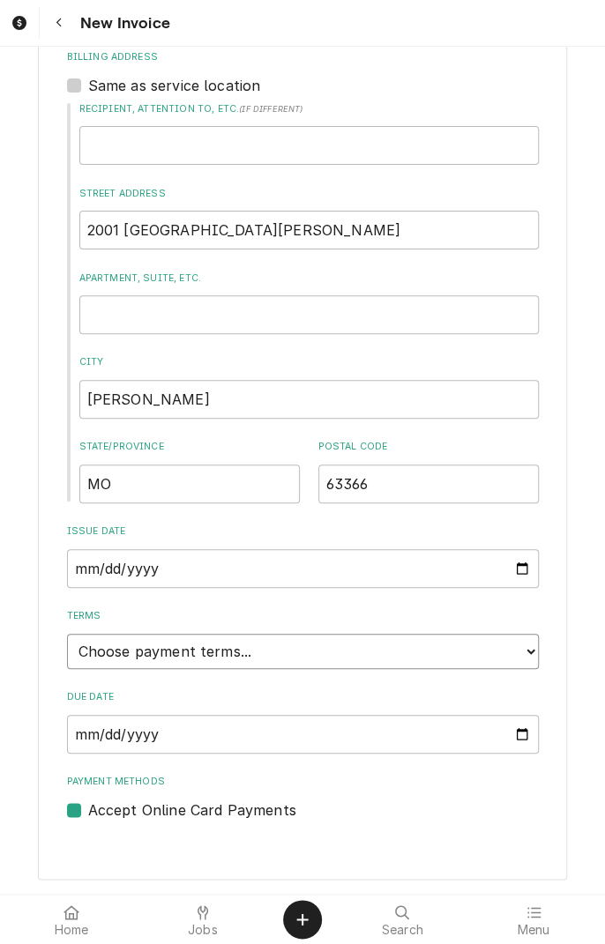
click at [522, 653] on select "Choose payment terms... Same Day Net 7 Net 14 Net 21 Net 30 Net 45 Net 60 Net 90" at bounding box center [303, 651] width 472 height 35
click at [581, 866] on div "Please provide the following information to create your invoice: Client Details…" at bounding box center [302, 159] width 605 height 1473
click at [524, 663] on select "Choose payment terms... Same Day Net 7 Net 14 Net 21 Net 30 Net 45 Net 60 Net 90" at bounding box center [303, 651] width 472 height 35
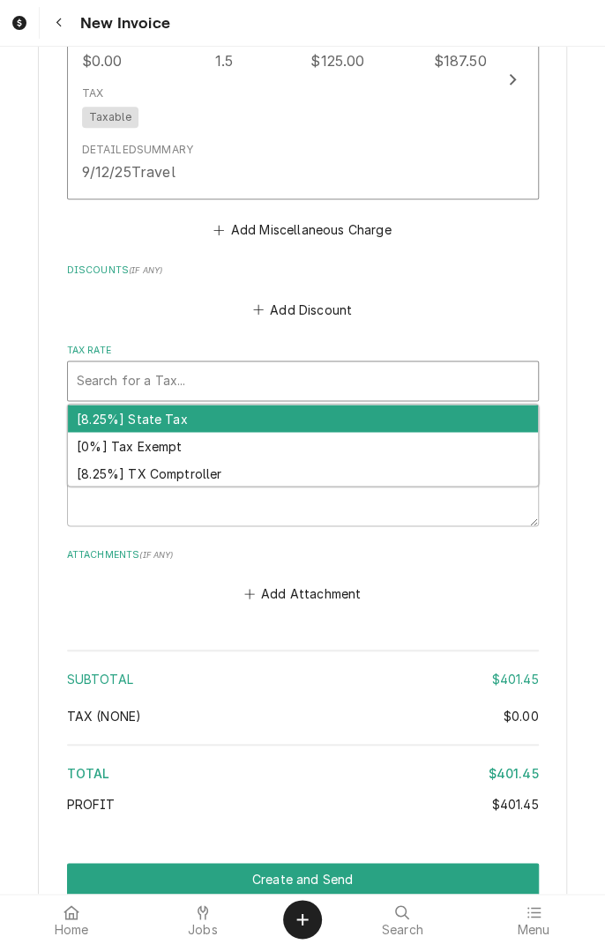
scroll to position [2805, 0]
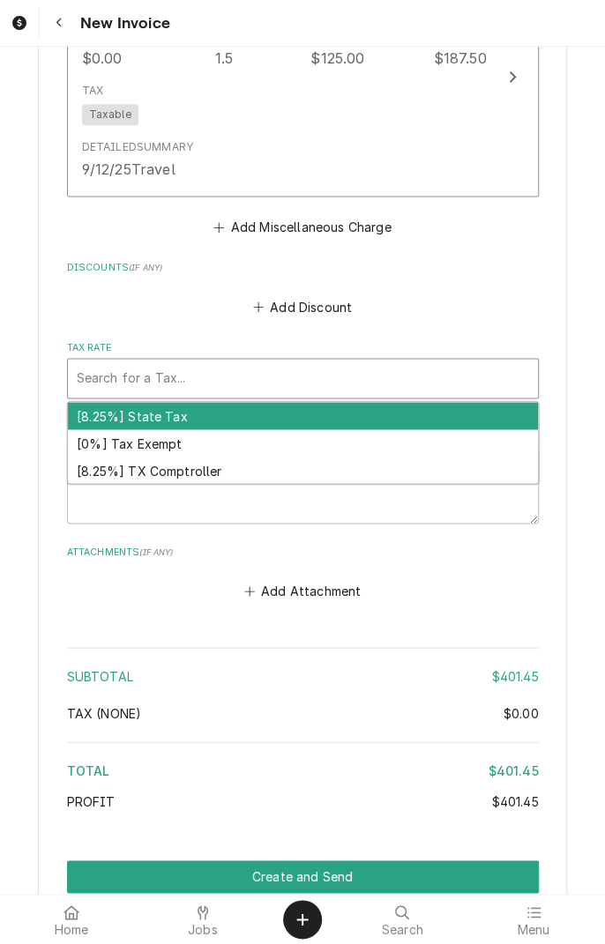
click at [192, 478] on div "[8.25%] TX Comptroller" at bounding box center [303, 470] width 470 height 27
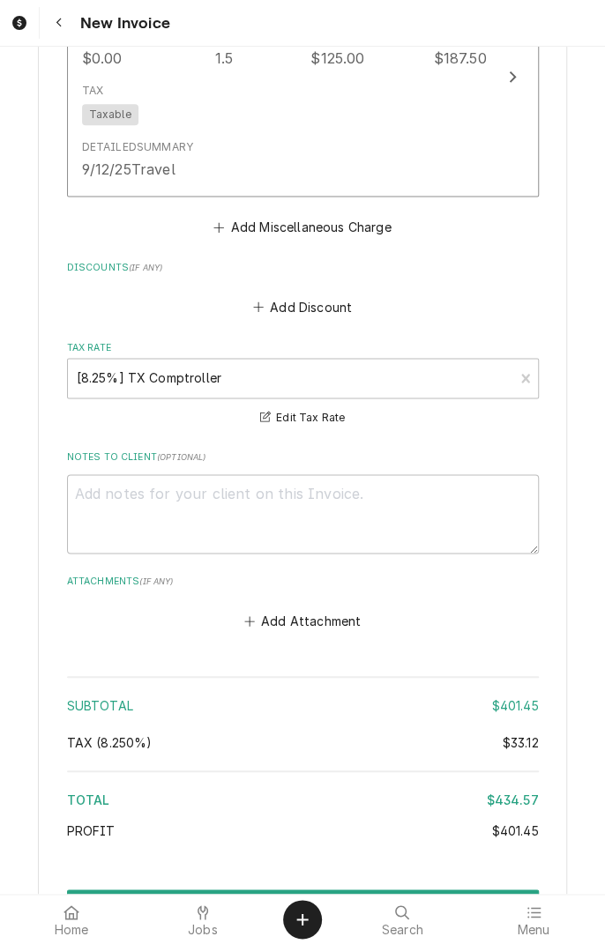
scroll to position [2918, 0]
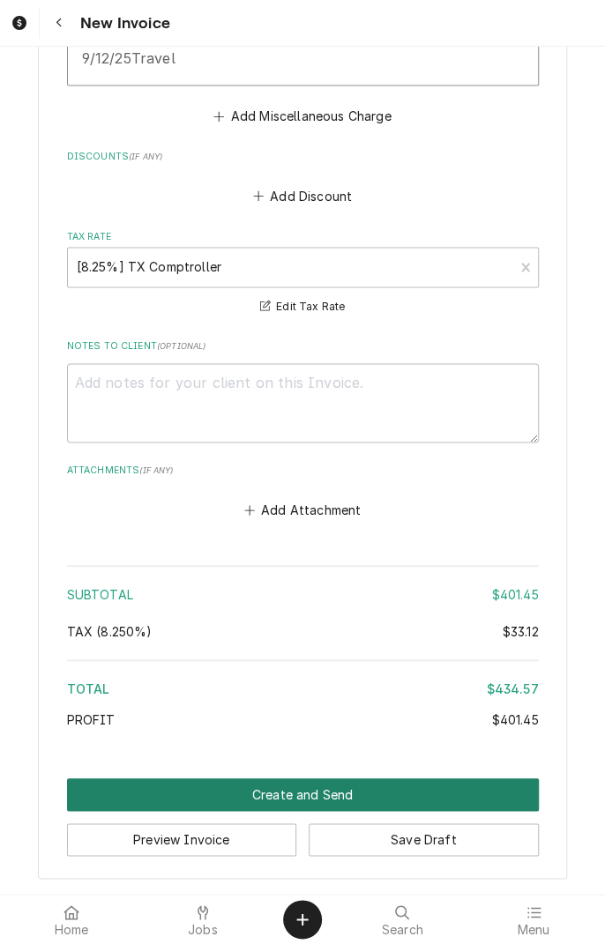
click at [313, 794] on button "Create and Send" at bounding box center [303, 795] width 472 height 33
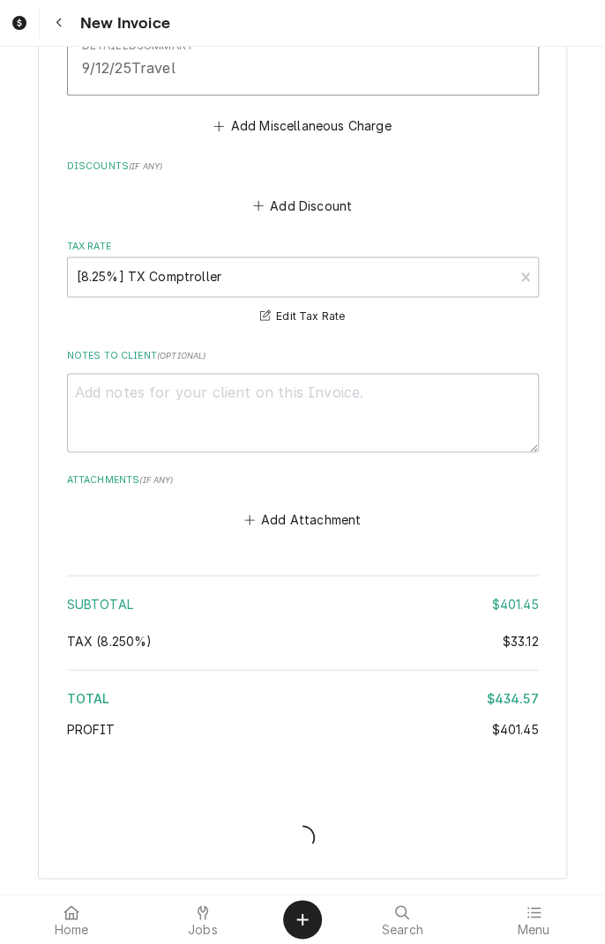
scroll to position [2907, 0]
type textarea "x"
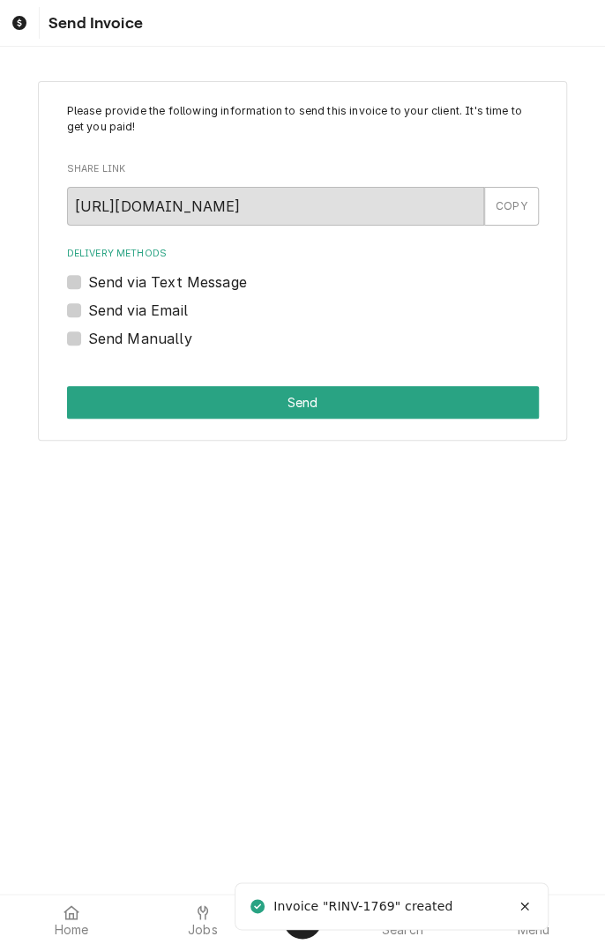
click at [88, 287] on label "Send via Text Message" at bounding box center [167, 282] width 159 height 21
click at [88, 287] on input "Send via Text Message" at bounding box center [324, 291] width 472 height 39
checkbox input "true"
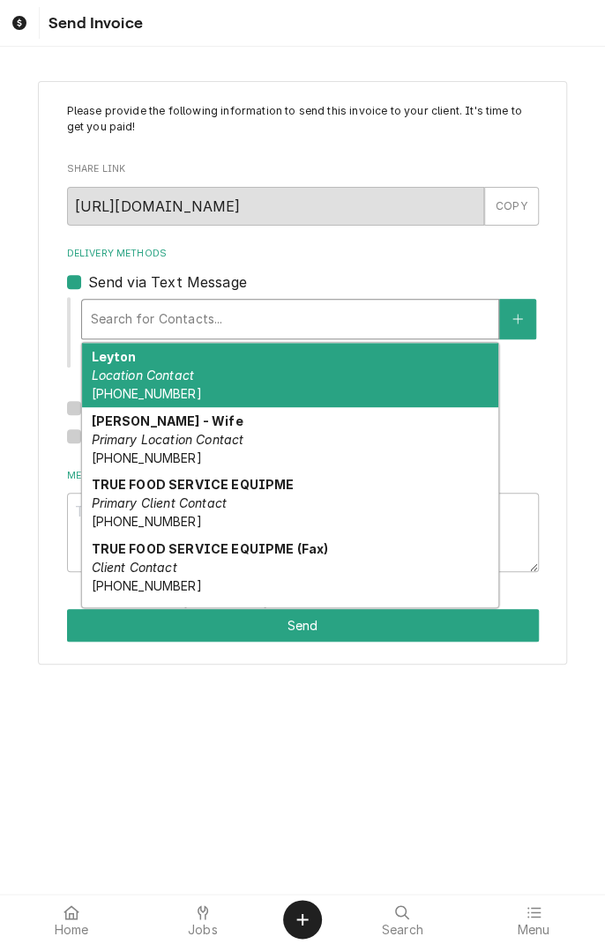
click at [176, 448] on div "[PERSON_NAME] - Wife Primary Location Contact [PHONE_NUMBER]" at bounding box center [290, 439] width 416 height 64
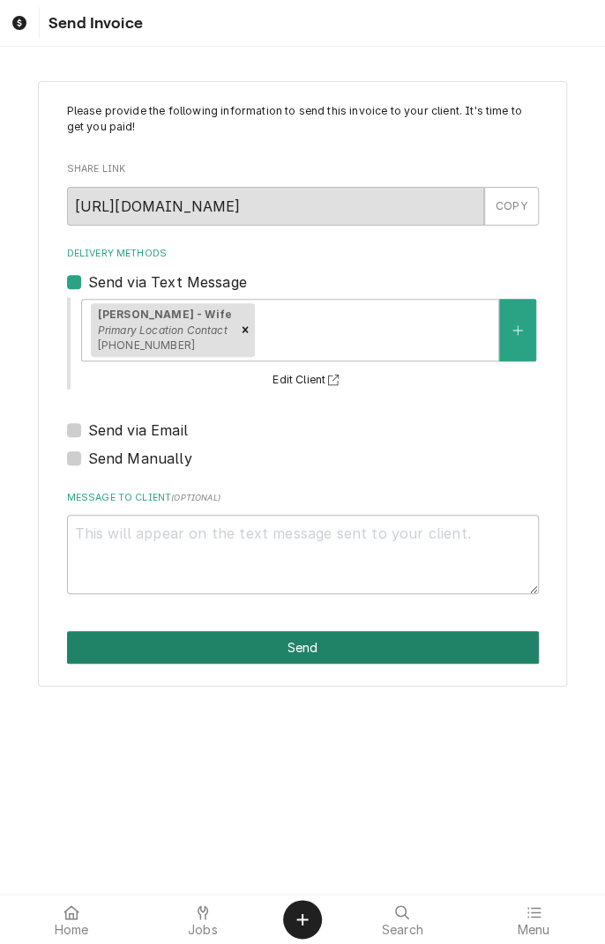
click at [317, 647] on button "Send" at bounding box center [303, 647] width 472 height 33
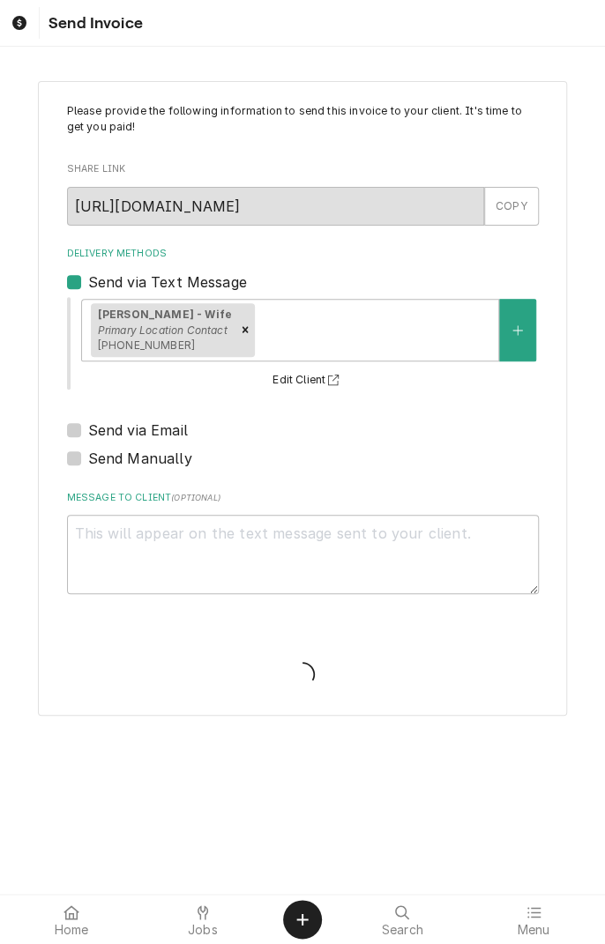
type textarea "x"
